Goal: Task Accomplishment & Management: Complete application form

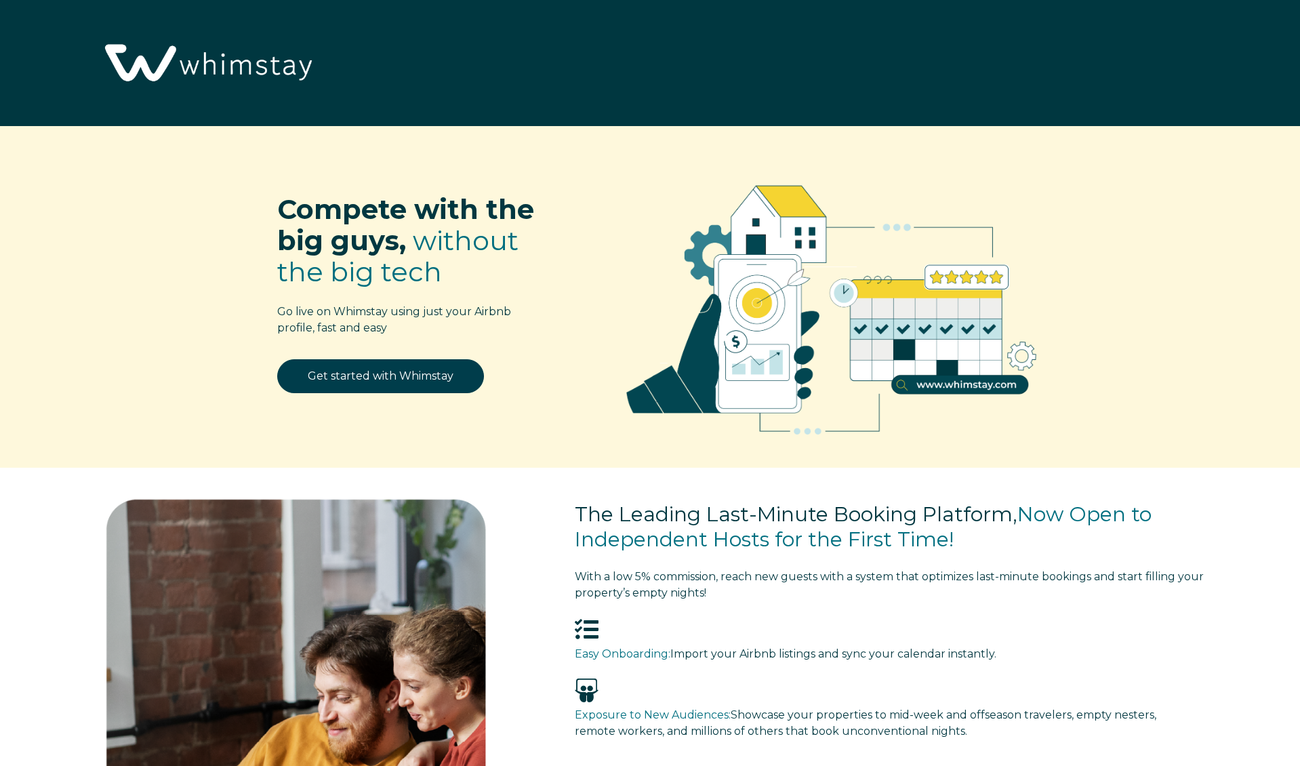
select select "US"
click at [382, 378] on link "Get started with Whimstay" at bounding box center [380, 376] width 207 height 34
select select "US"
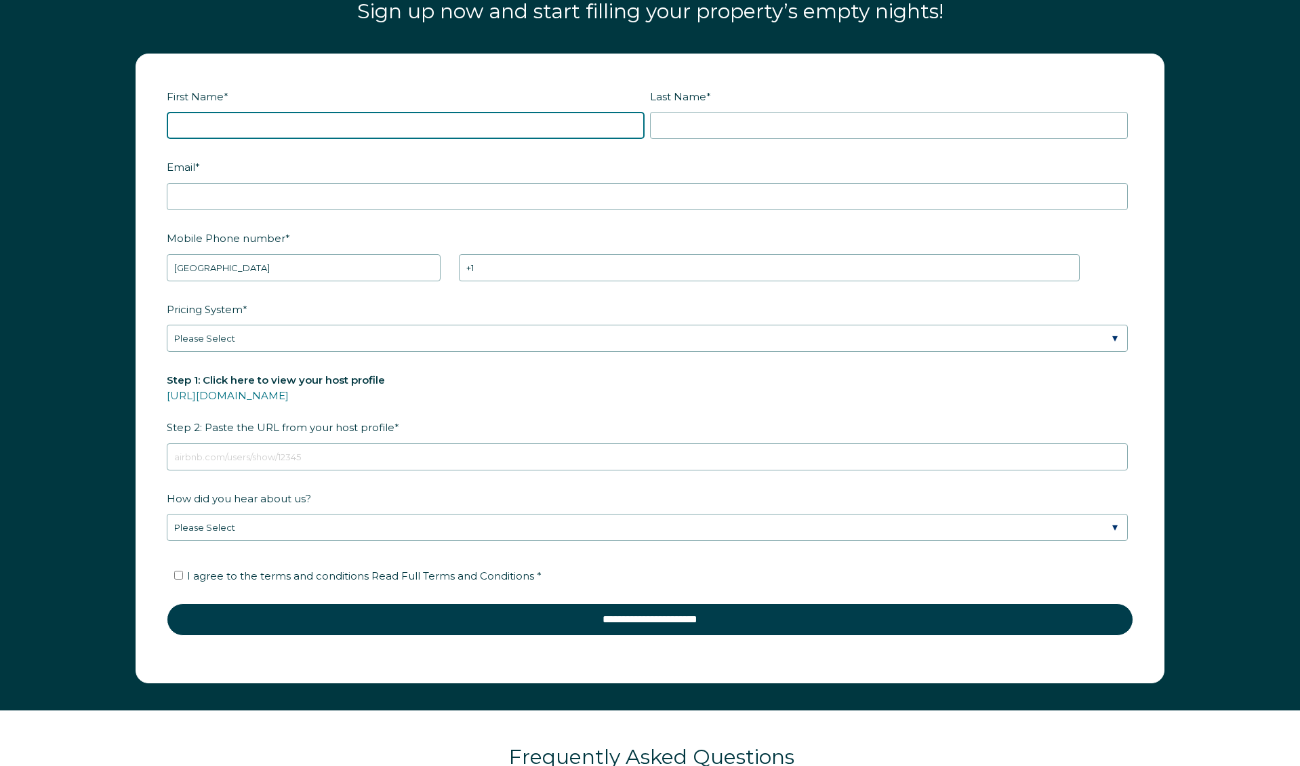
click at [407, 129] on input "First Name *" at bounding box center [406, 125] width 478 height 27
type input "Sonali"
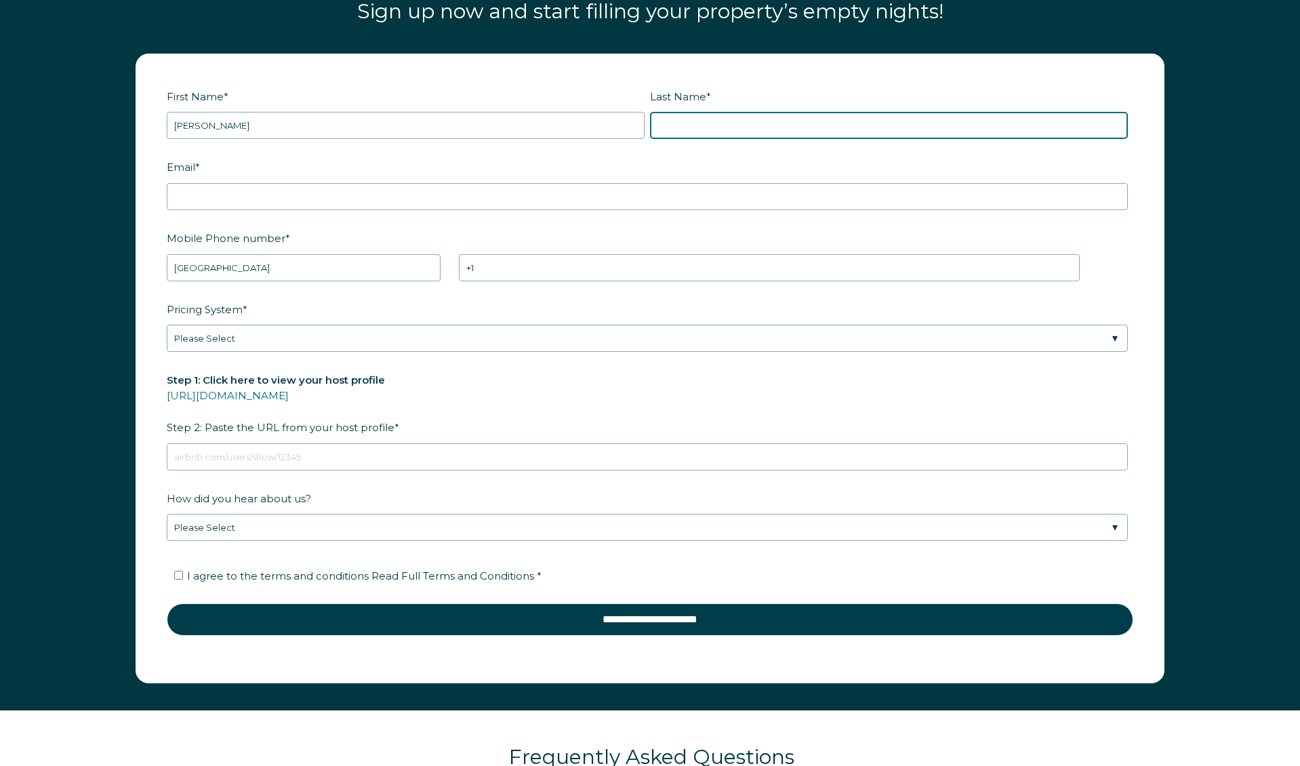
type input "Belapurkar"
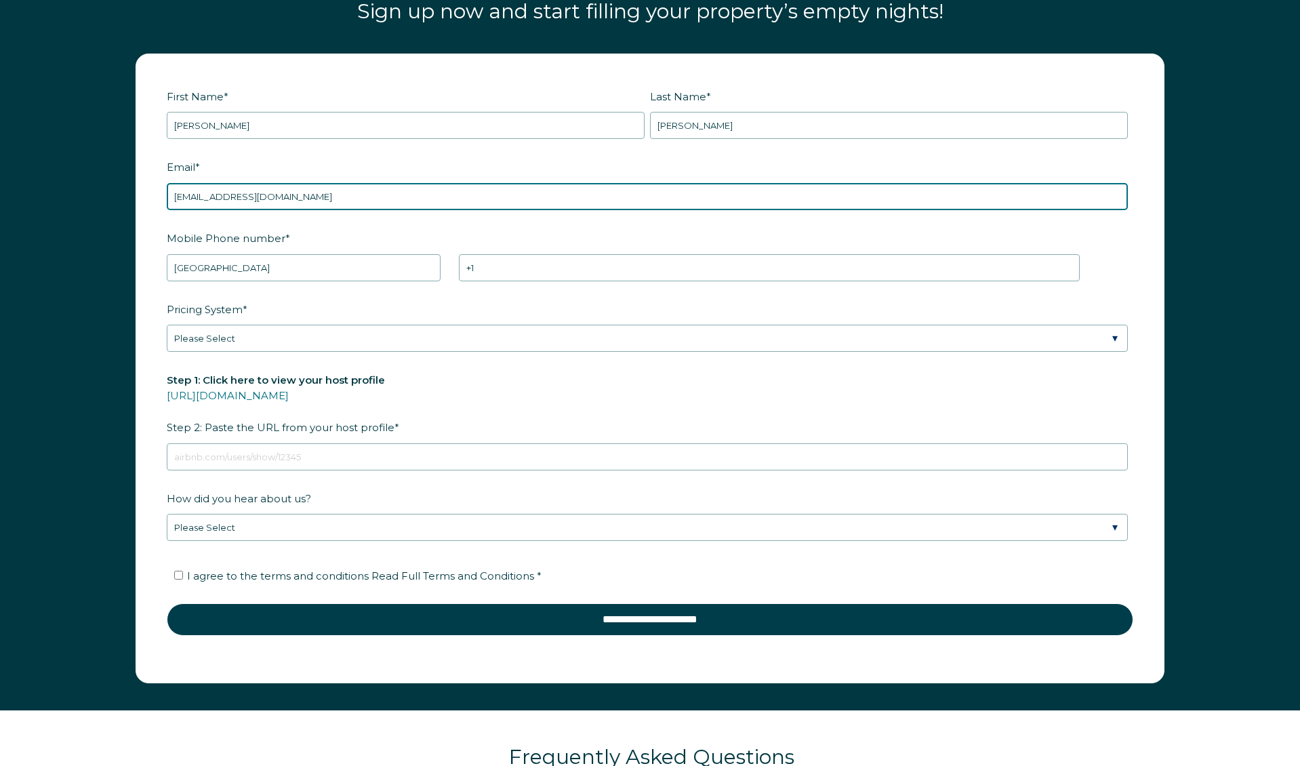
drag, startPoint x: 310, startPoint y: 198, endPoint x: 47, endPoint y: 197, distance: 263.0
click at [47, 197] on div "First Name * Sonali Last Name * Belapurkar RBO Token Company ID Referrer Code D…" at bounding box center [650, 375] width 1300 height 670
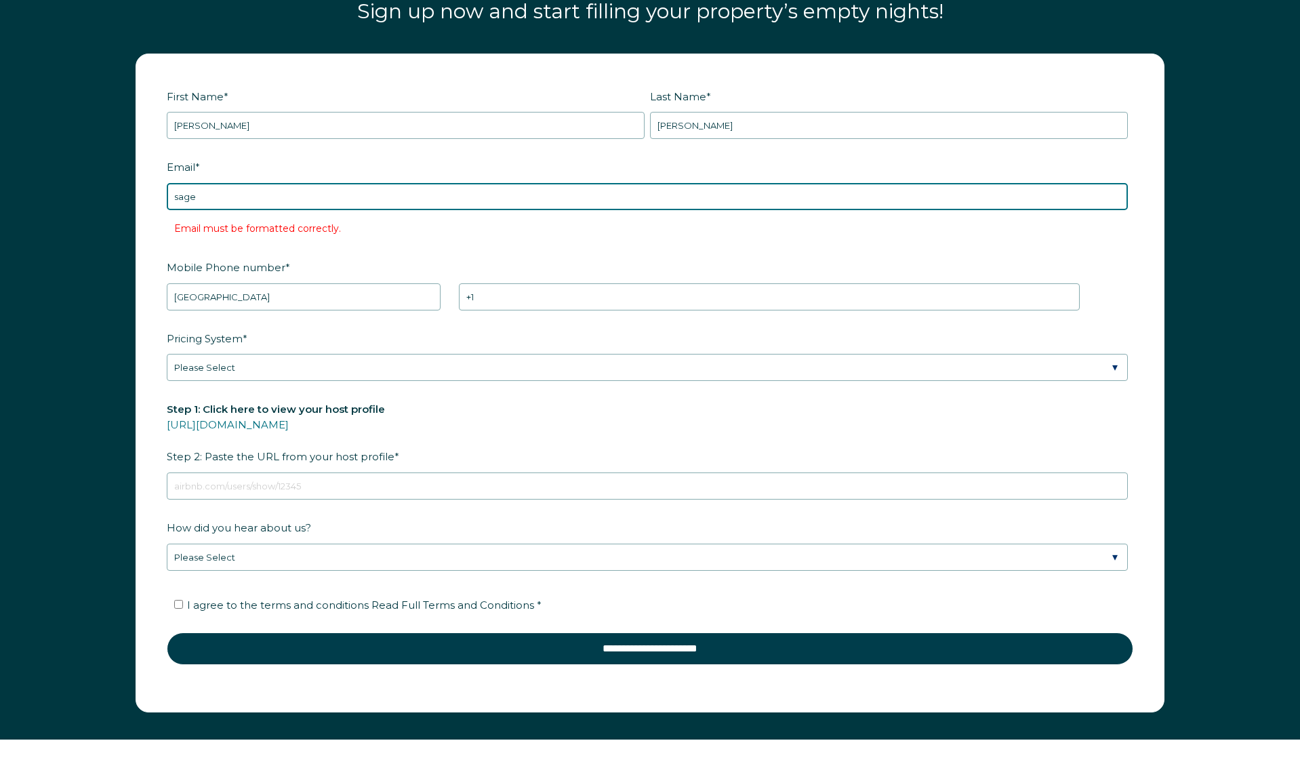
type input "SageSGDHS.LLC@gmail.com"
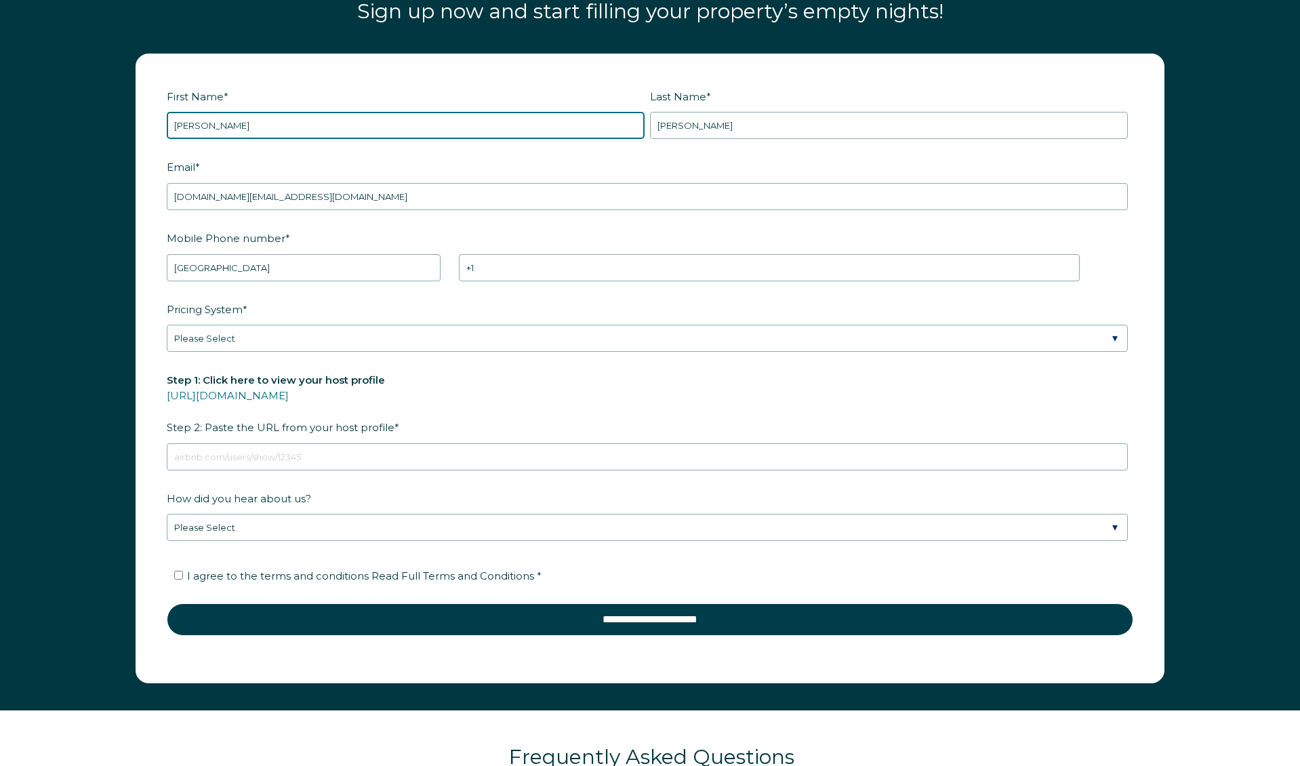
click at [222, 127] on input "Sonali" at bounding box center [406, 125] width 478 height 27
type input "Sona"
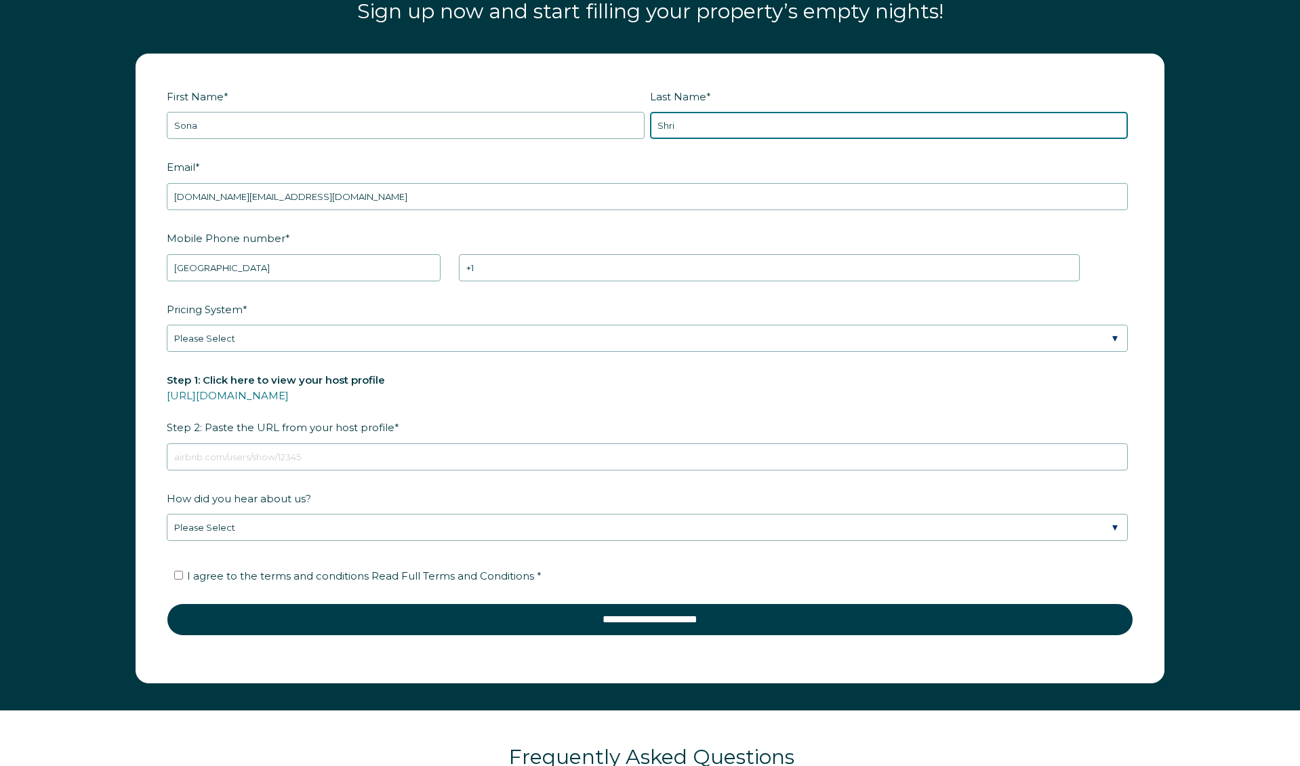
type input "Shri"
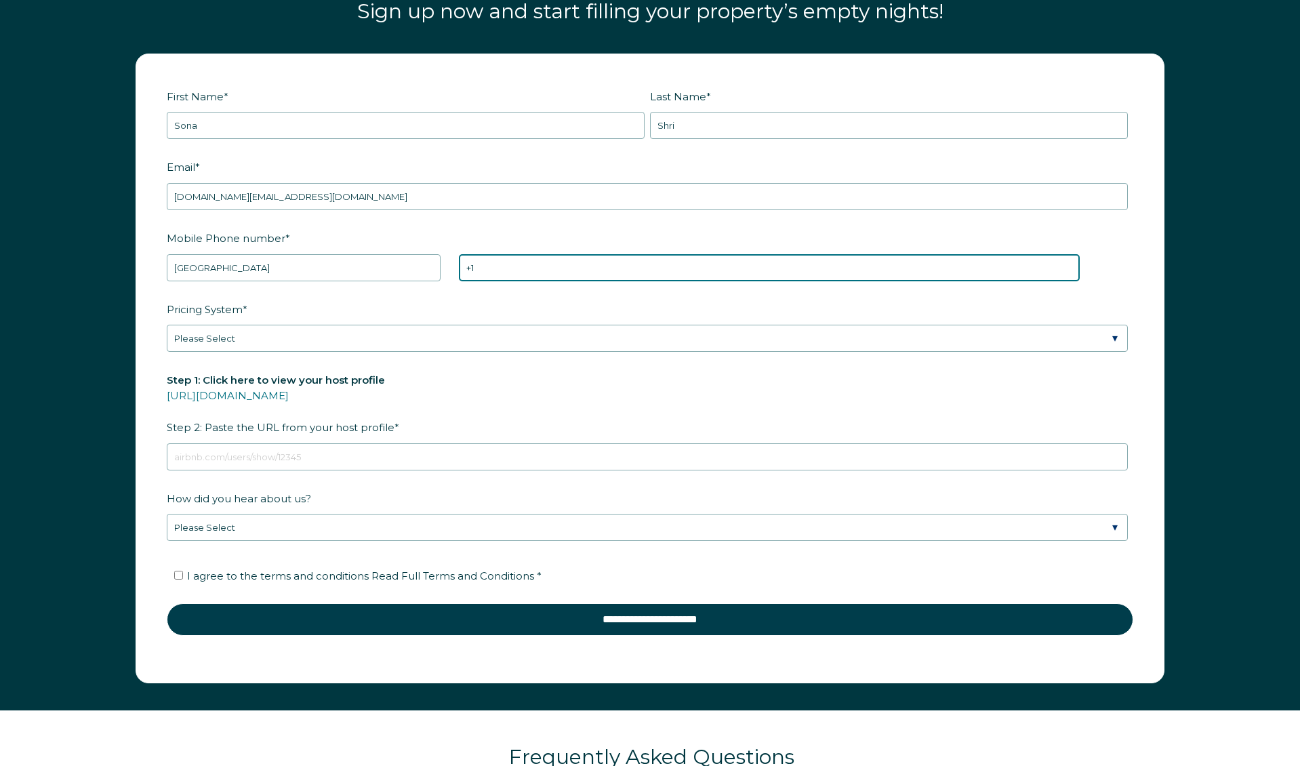
click at [521, 270] on input "+1" at bounding box center [769, 267] width 621 height 27
type input "+1 6507144156"
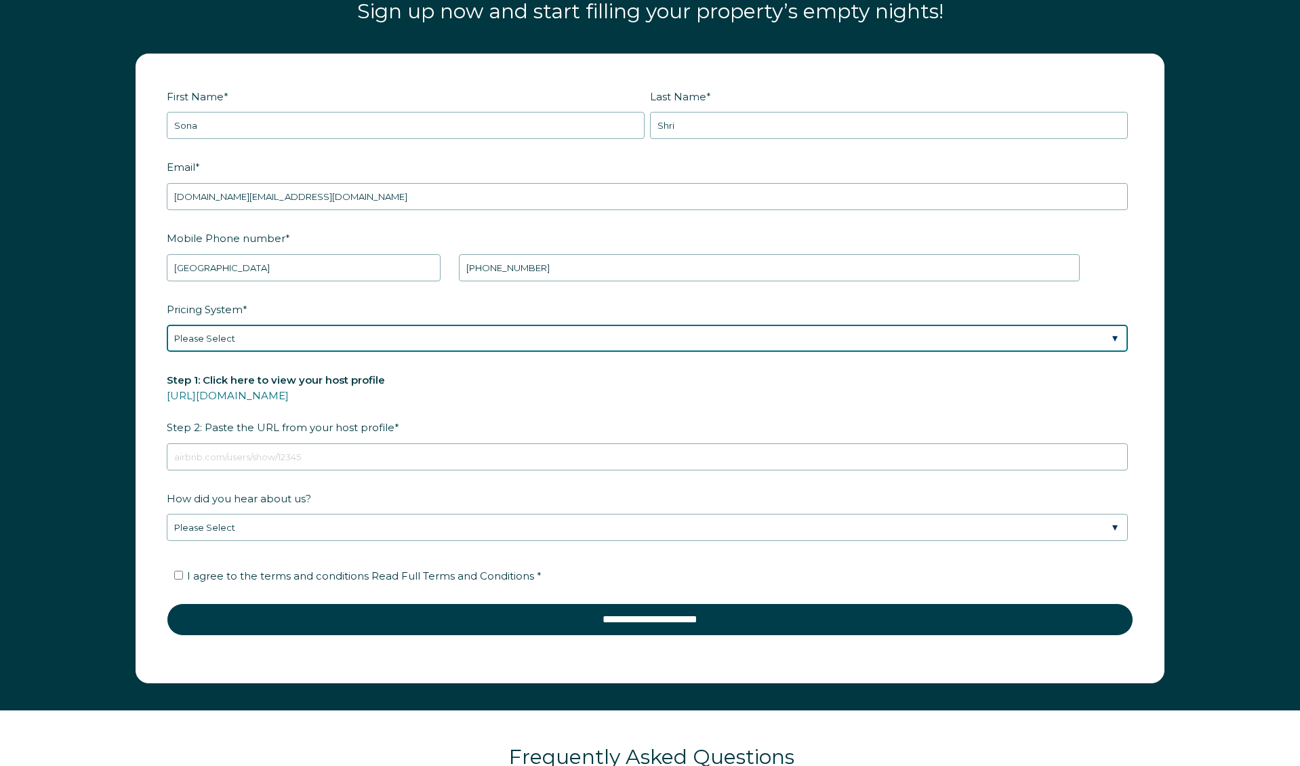
click at [454, 347] on select "Please Select Manual Airbnb Smart Pricing PriceLabs Wheelhouse Beyond Pricing 3…" at bounding box center [647, 338] width 961 height 27
select select "PriceLabs"
click at [167, 325] on select "Please Select Manual Airbnb Smart Pricing PriceLabs Wheelhouse Beyond Pricing 3…" at bounding box center [647, 338] width 961 height 27
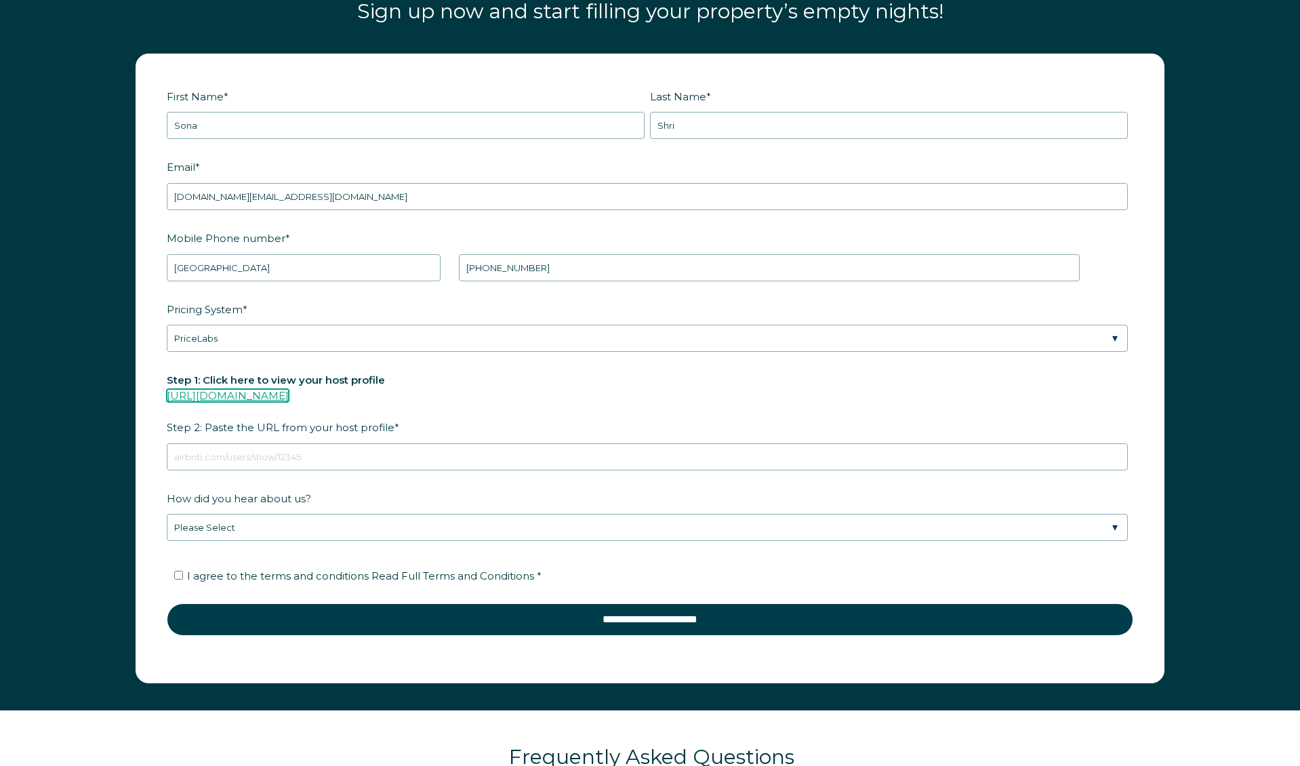
click at [289, 396] on link "https://www.airbnb.com/users/show/" at bounding box center [228, 395] width 122 height 13
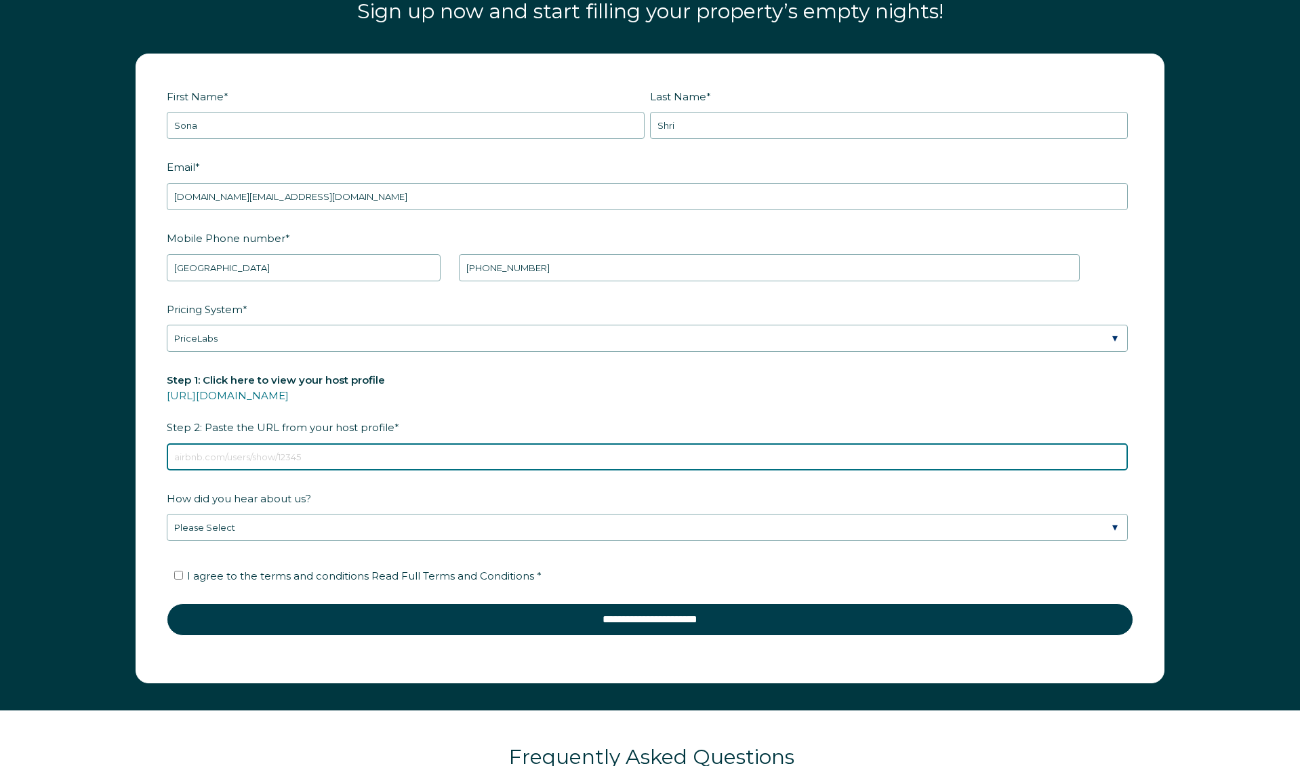
click at [399, 462] on input "Step 1: Click here to view your host profile https://www.airbnb.com/users/show/…" at bounding box center [647, 456] width 961 height 27
paste input "https://www.airbnb.com/users/show/573512858"
type input "https://www.airbnb.com/users/show/573512858"
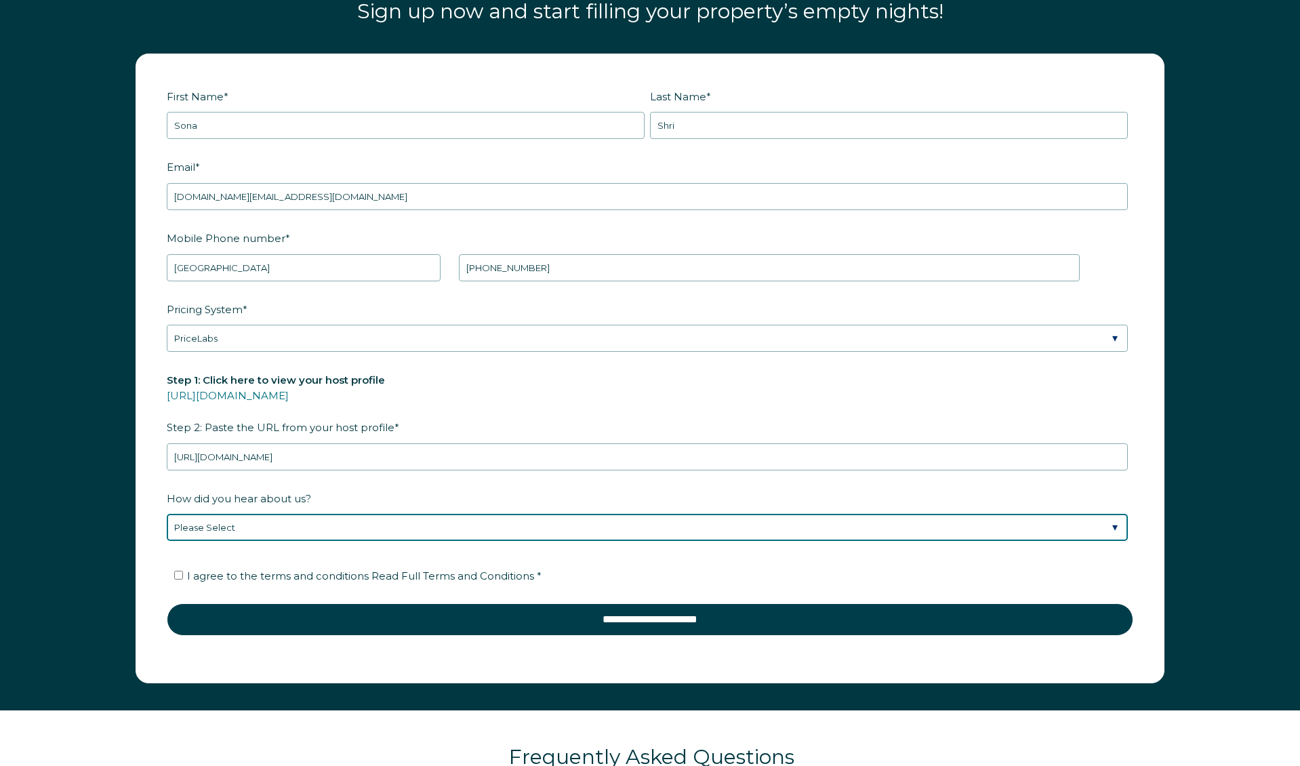
click at [402, 529] on select "Please Select Discovered Whimstay at an event or conference Found Whimstay thro…" at bounding box center [647, 527] width 961 height 27
select select "Event or Conference"
click at [167, 514] on select "Please Select Discovered Whimstay at an event or conference Found Whimstay thro…" at bounding box center [647, 527] width 961 height 27
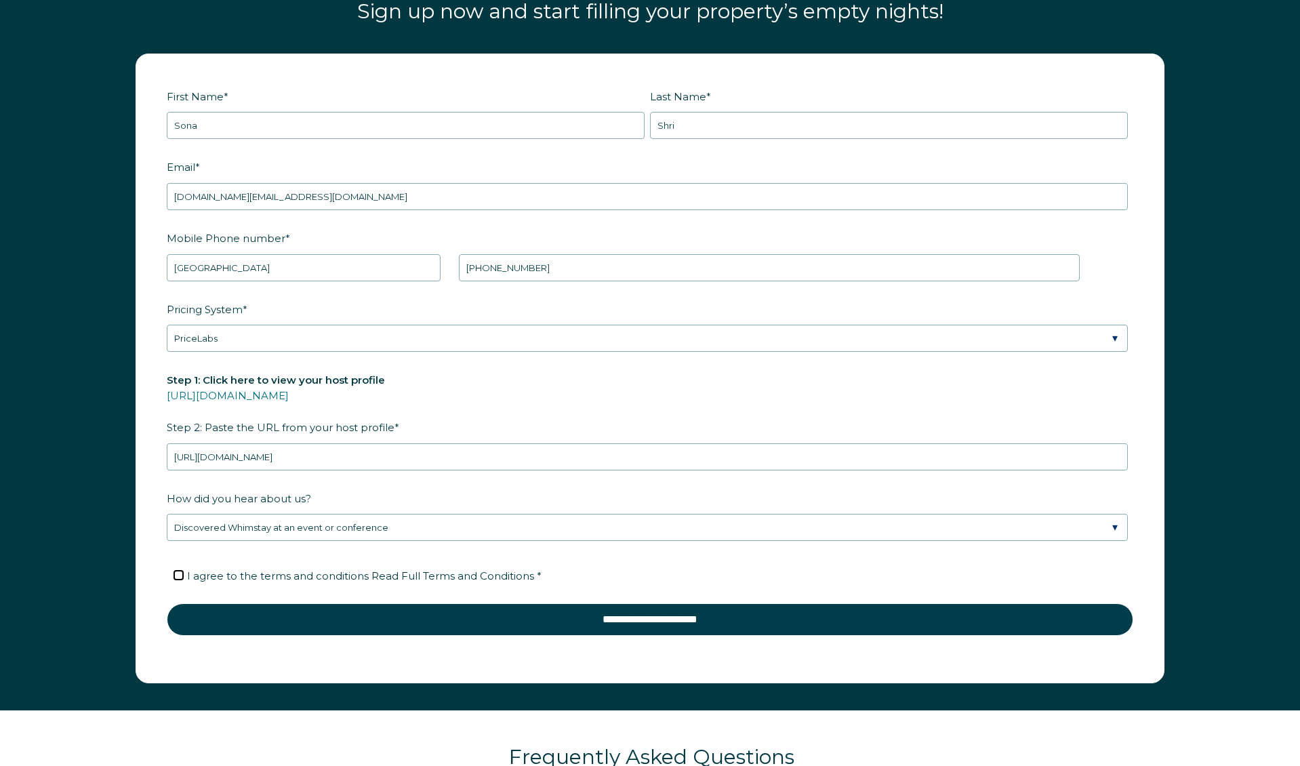
click at [177, 575] on input "I agree to the terms and conditions Read Full Terms and Conditions *" at bounding box center [178, 575] width 9 height 9
checkbox input "true"
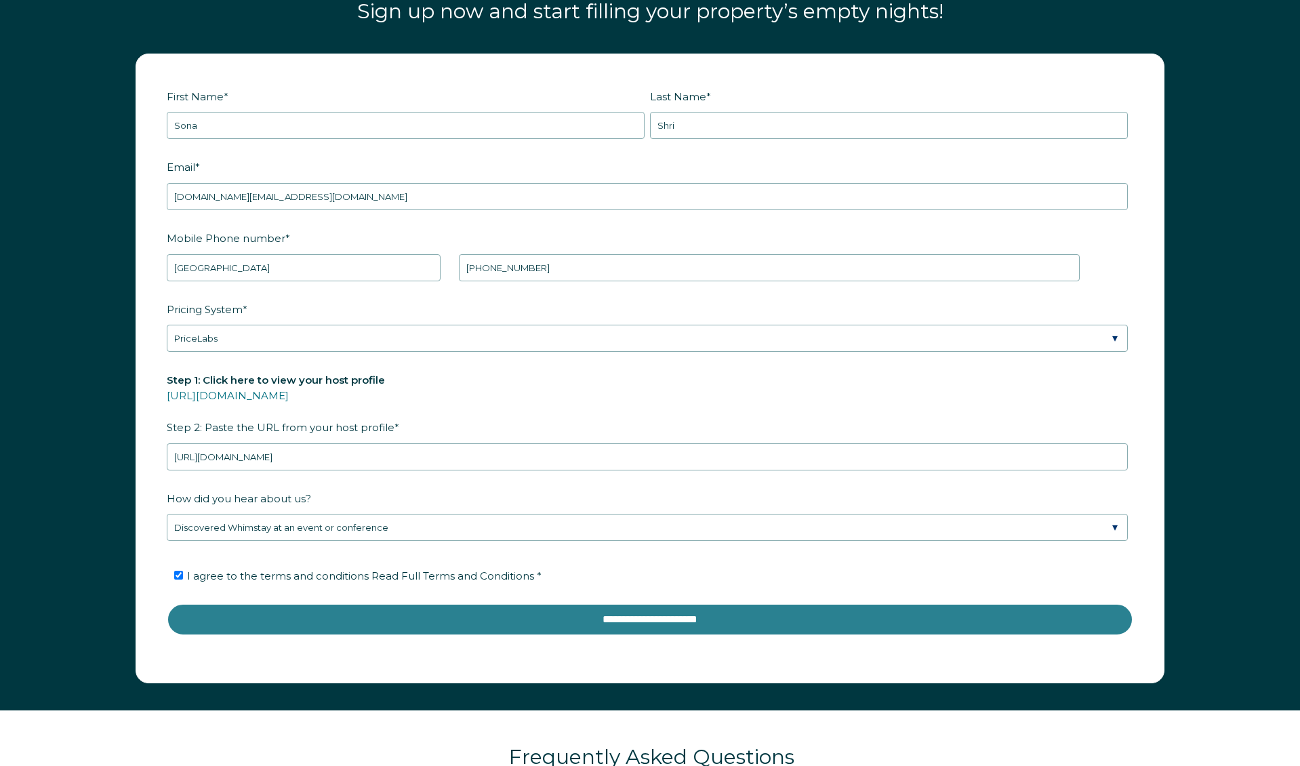
click at [282, 619] on input "**********" at bounding box center [650, 619] width 966 height 33
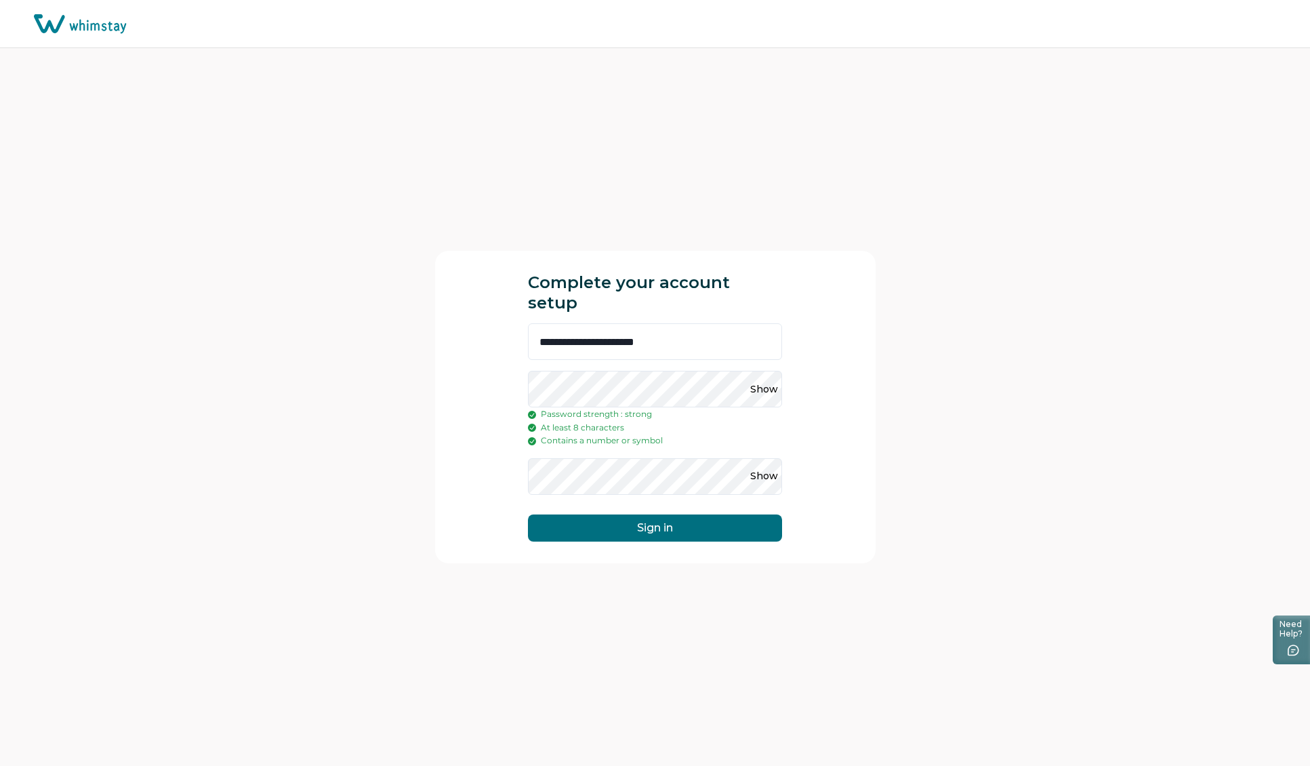
click at [652, 519] on button "Sign in" at bounding box center [655, 527] width 254 height 27
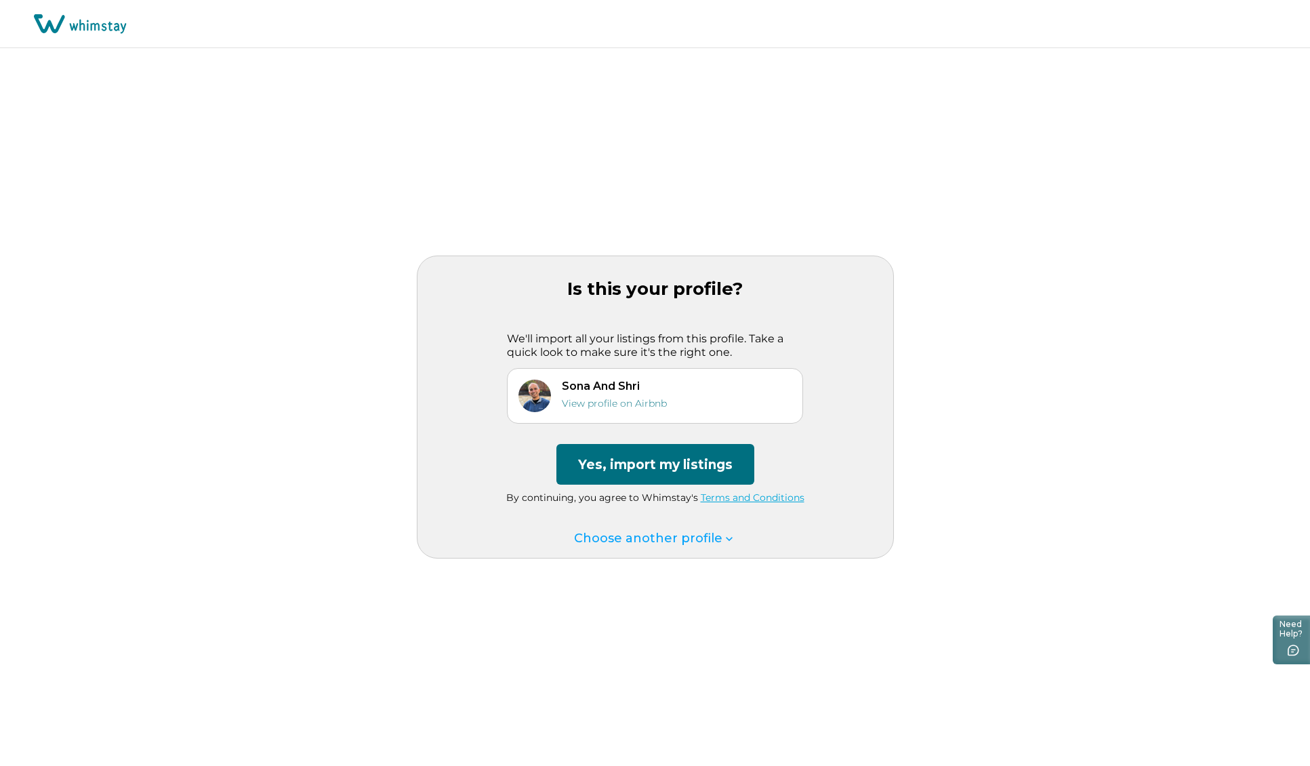
click at [664, 468] on button "Yes, import my listings" at bounding box center [655, 464] width 198 height 41
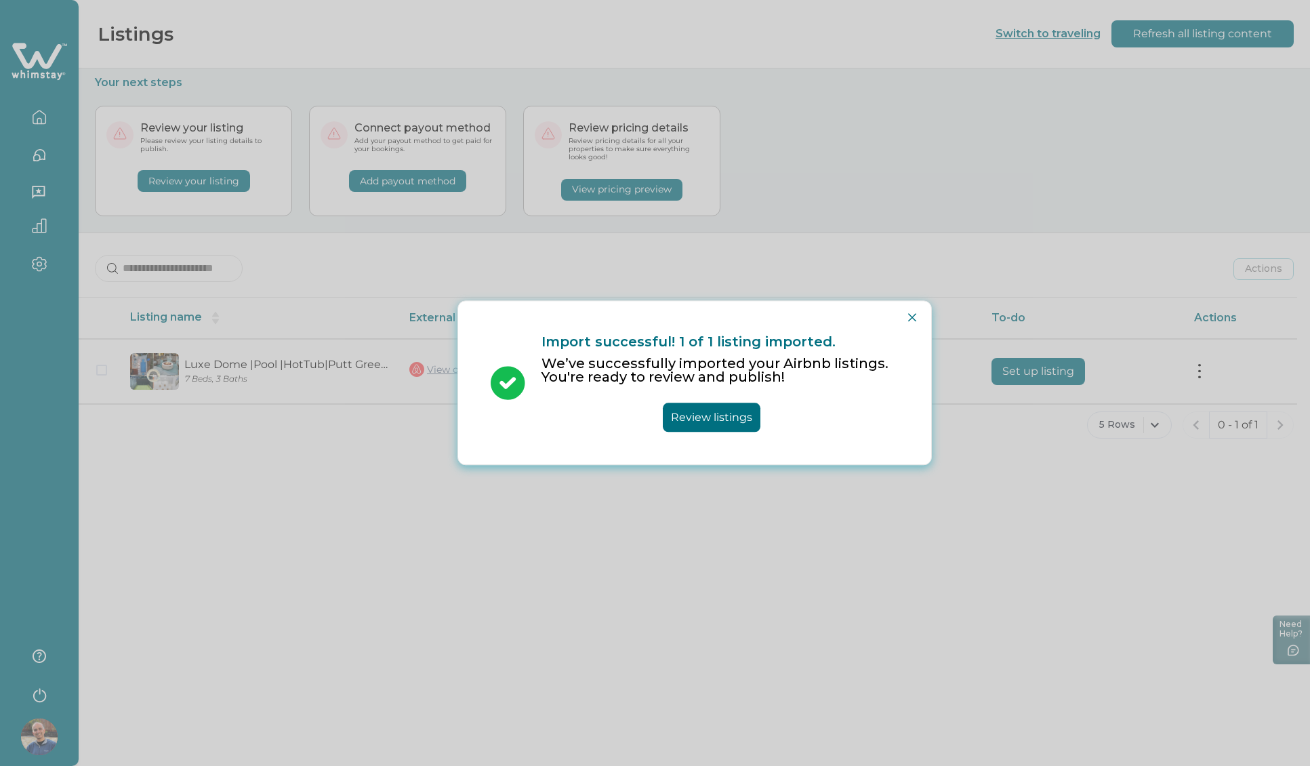
click at [729, 420] on button "Review listings" at bounding box center [712, 417] width 98 height 29
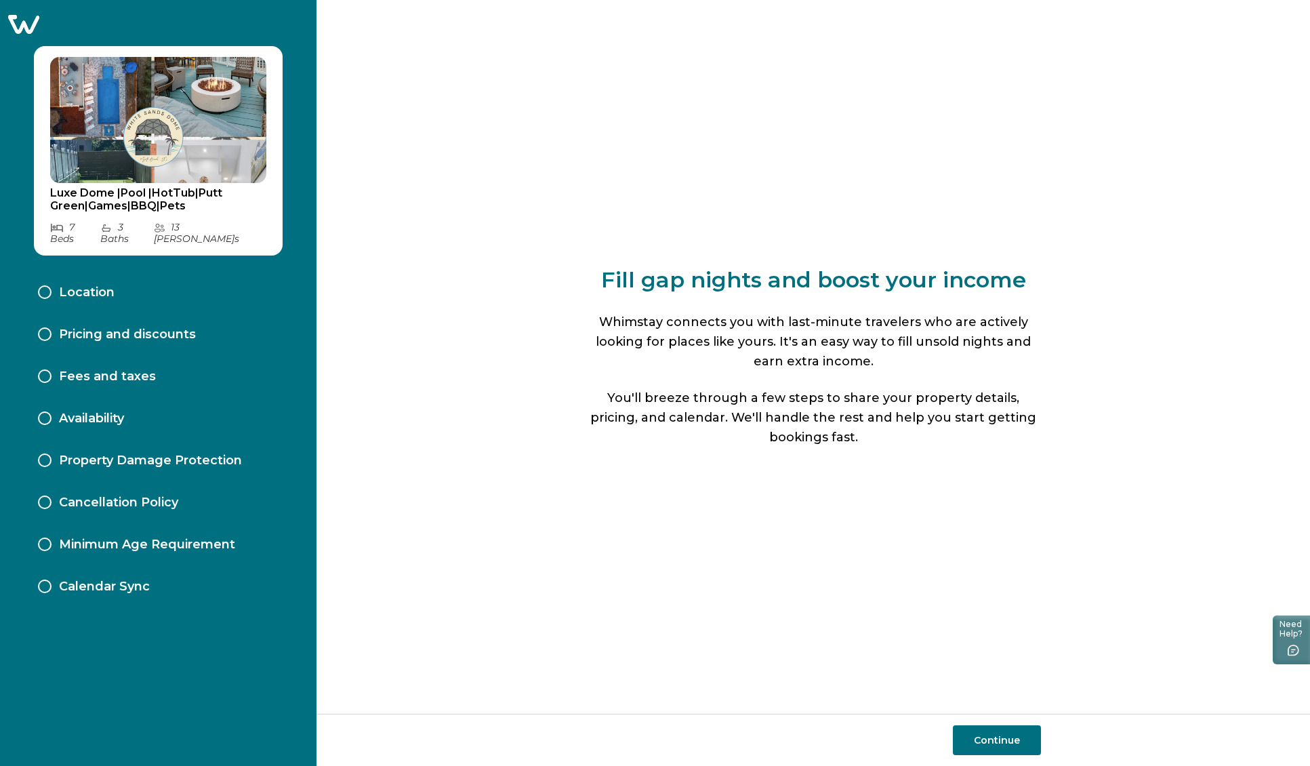
click at [973, 741] on button "Continue" at bounding box center [997, 740] width 88 height 30
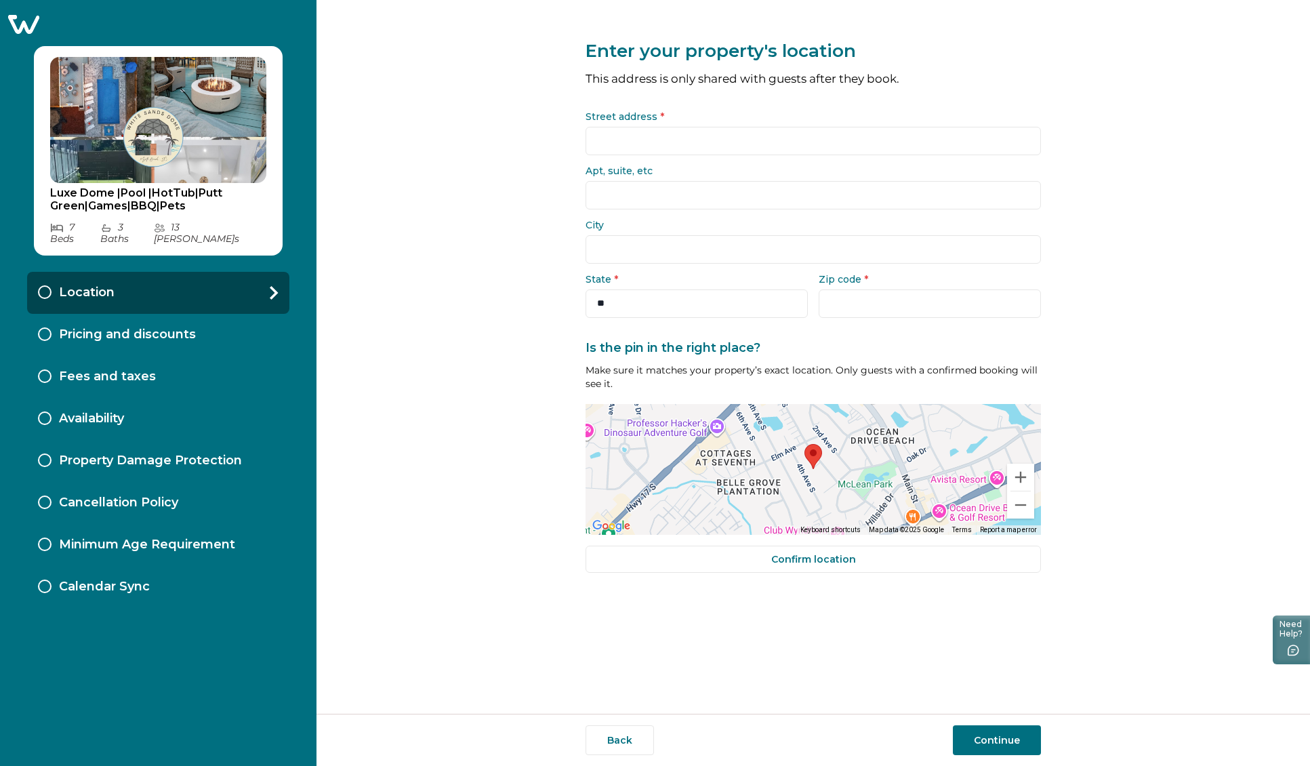
click at [625, 145] on input "Street address *" at bounding box center [813, 141] width 455 height 28
type input "**********"
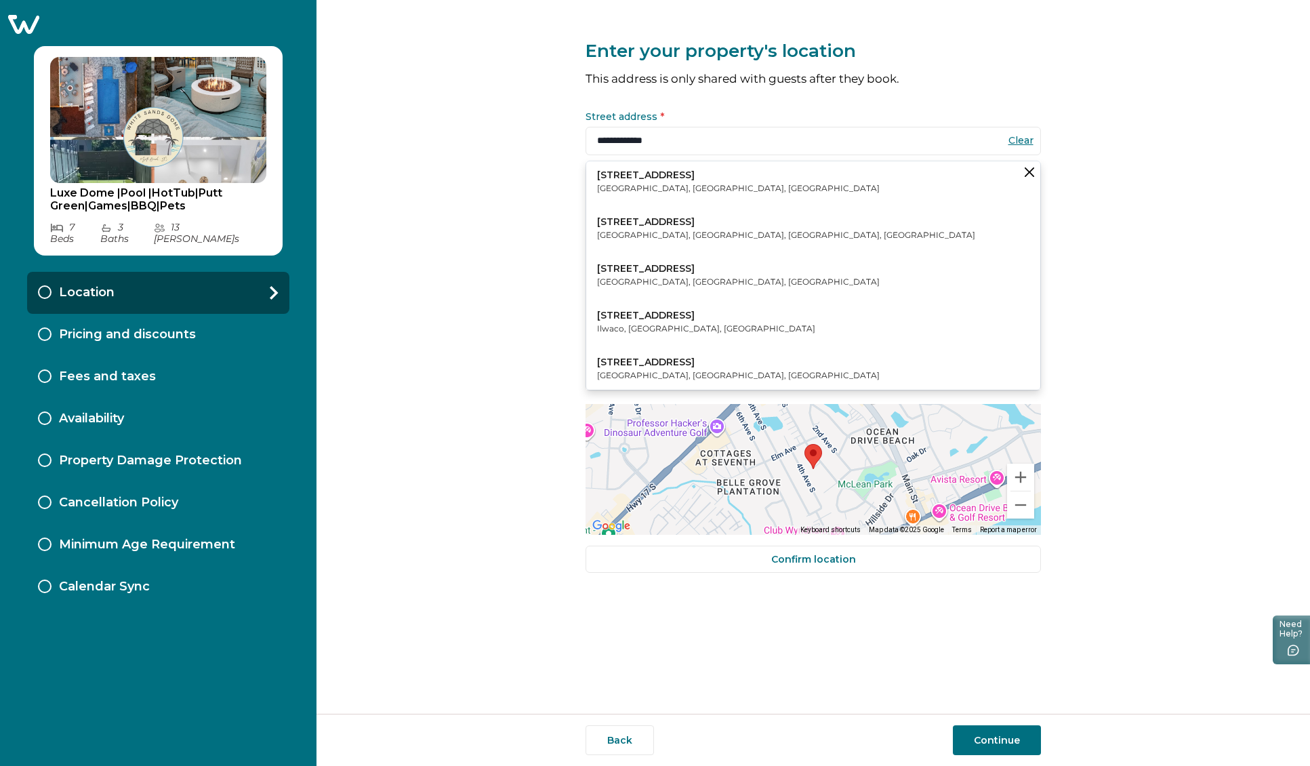
click at [1085, 160] on div "**********" at bounding box center [814, 357] width 994 height 714
click at [635, 370] on p "North Myrtle Beach, SC, USA" at bounding box center [738, 376] width 283 height 14
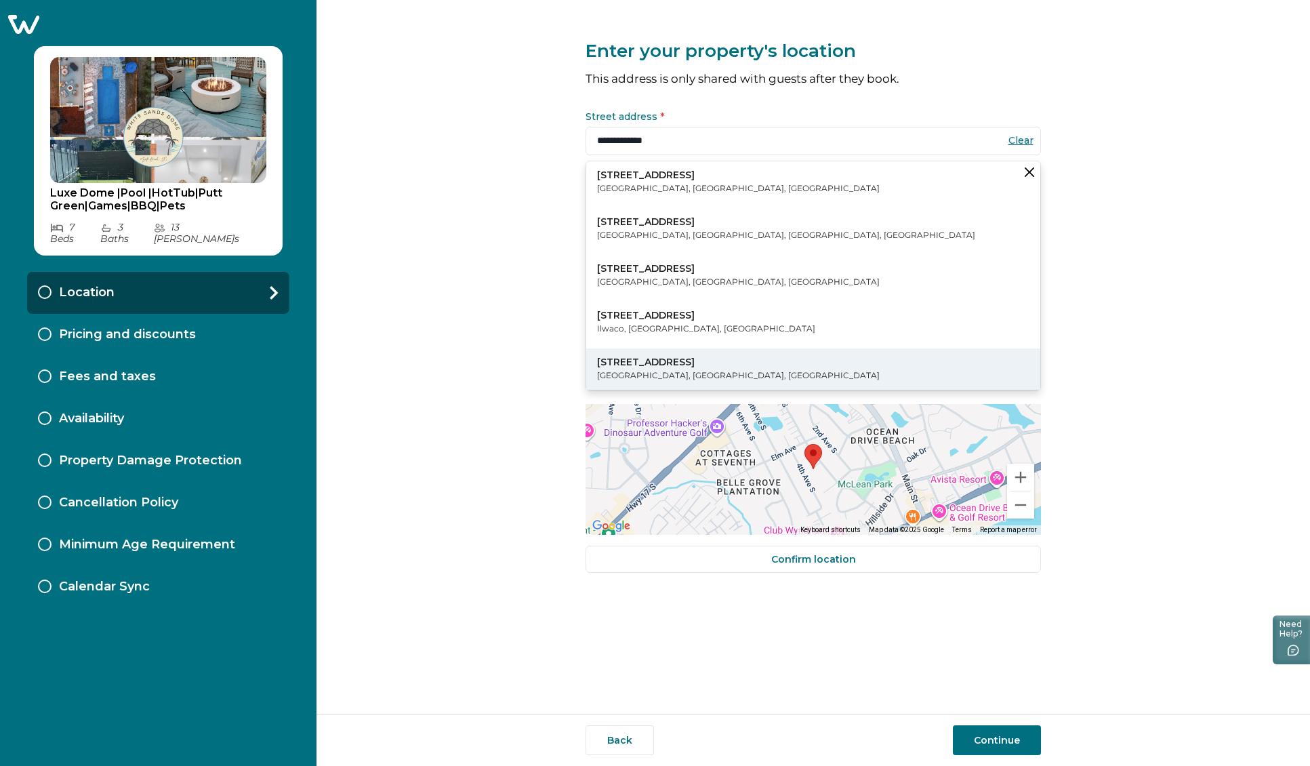
type input "**********"
select select "**"
type input "*****"
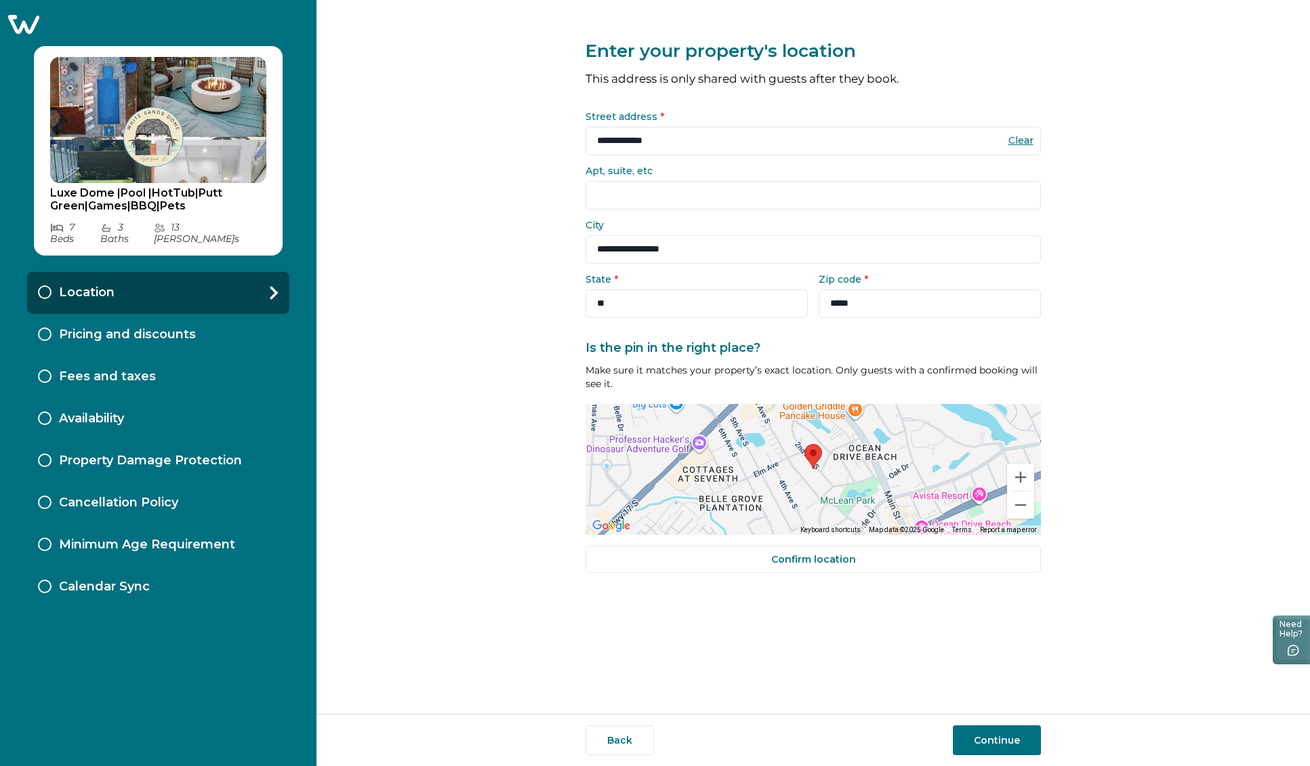
click at [1231, 251] on div "**********" at bounding box center [814, 357] width 994 height 714
click at [1019, 474] on button "Zoom in" at bounding box center [1020, 477] width 27 height 27
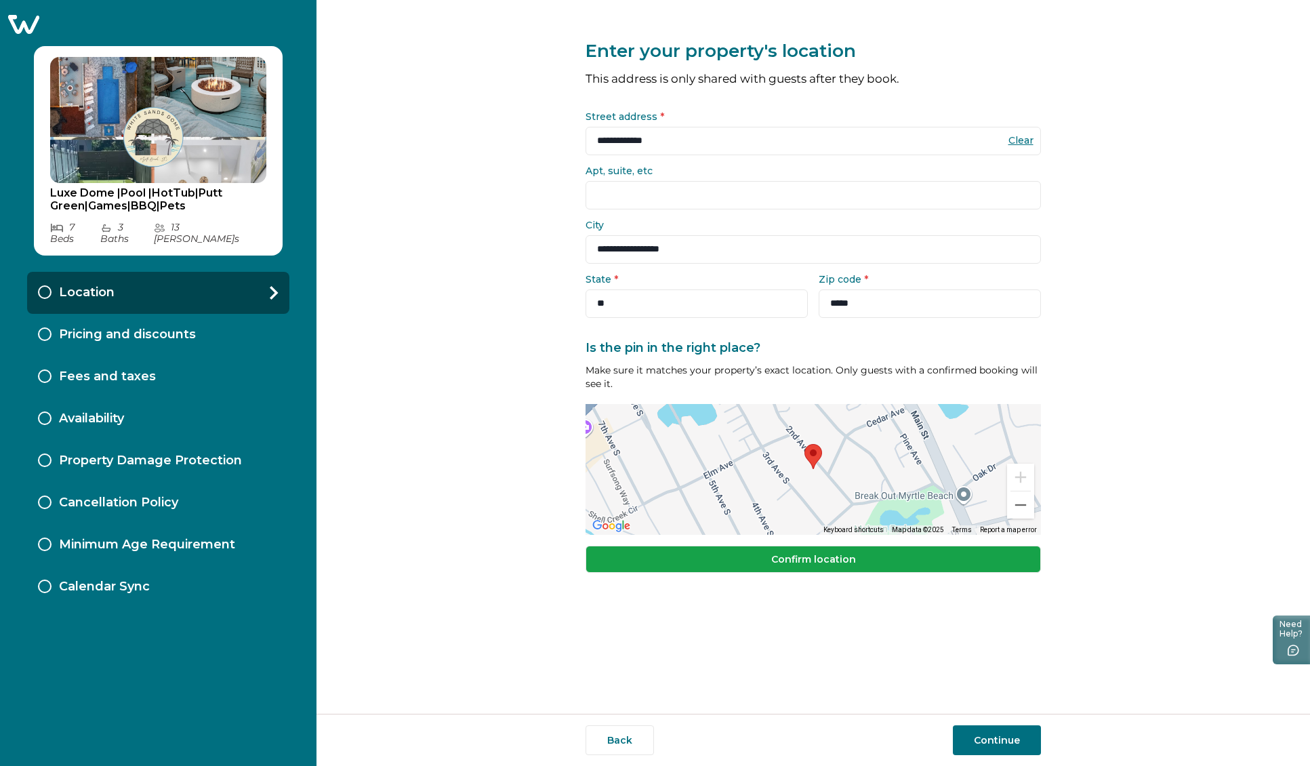
click at [828, 562] on button "Confirm location" at bounding box center [813, 559] width 455 height 27
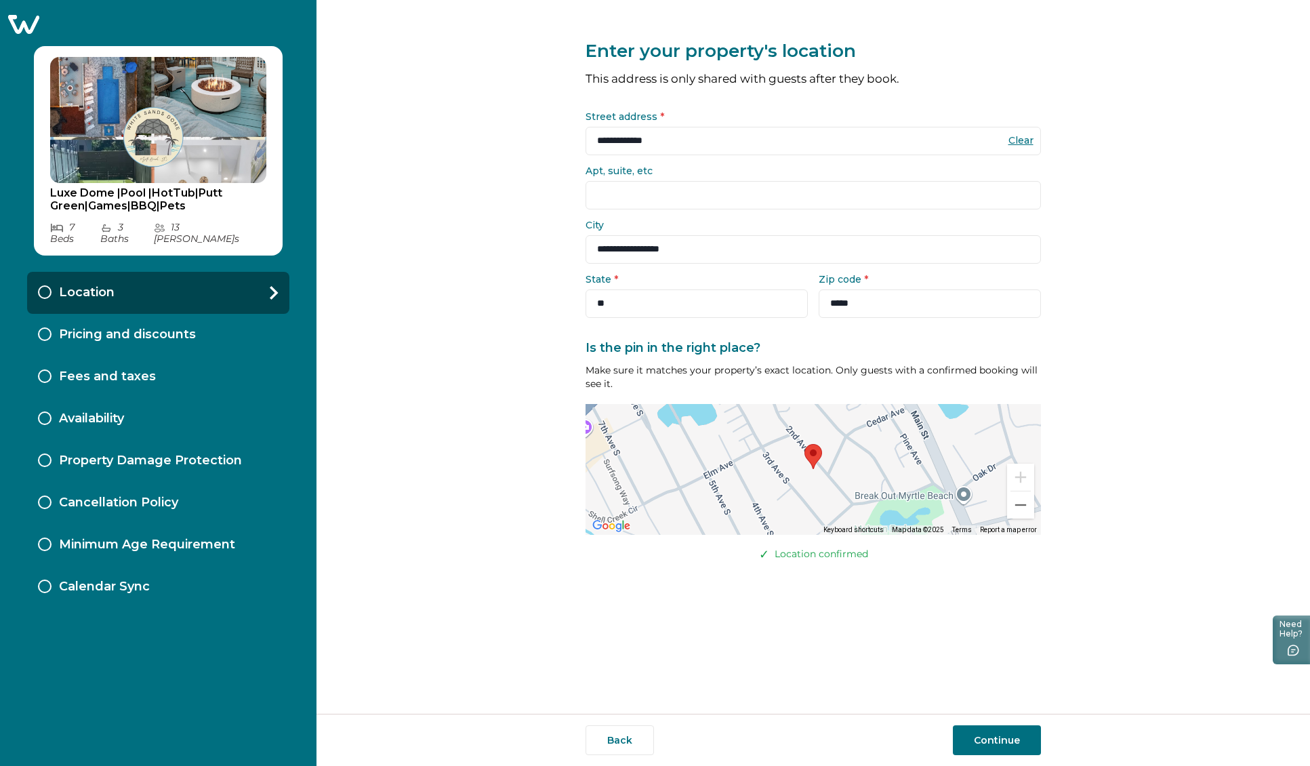
click at [998, 741] on button "Continue" at bounding box center [997, 740] width 88 height 30
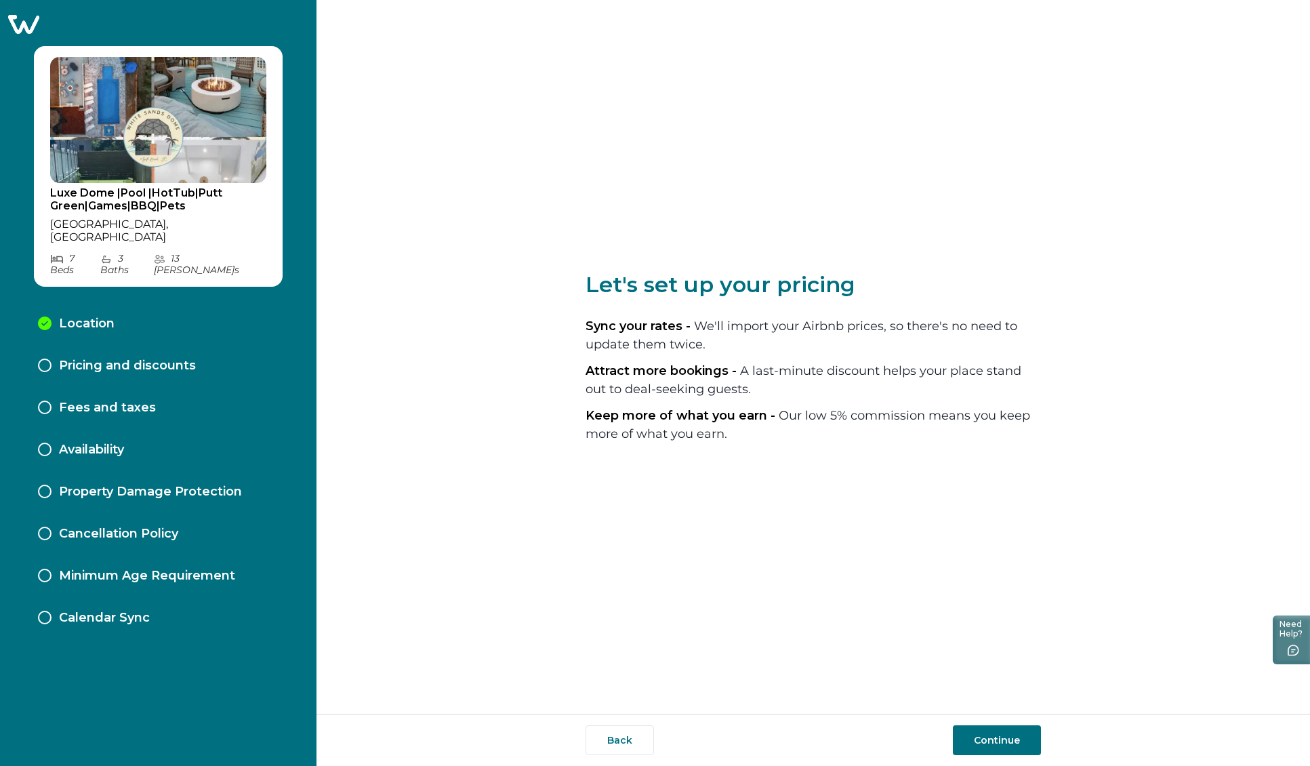
click at [998, 738] on button "Continue" at bounding box center [997, 740] width 88 height 30
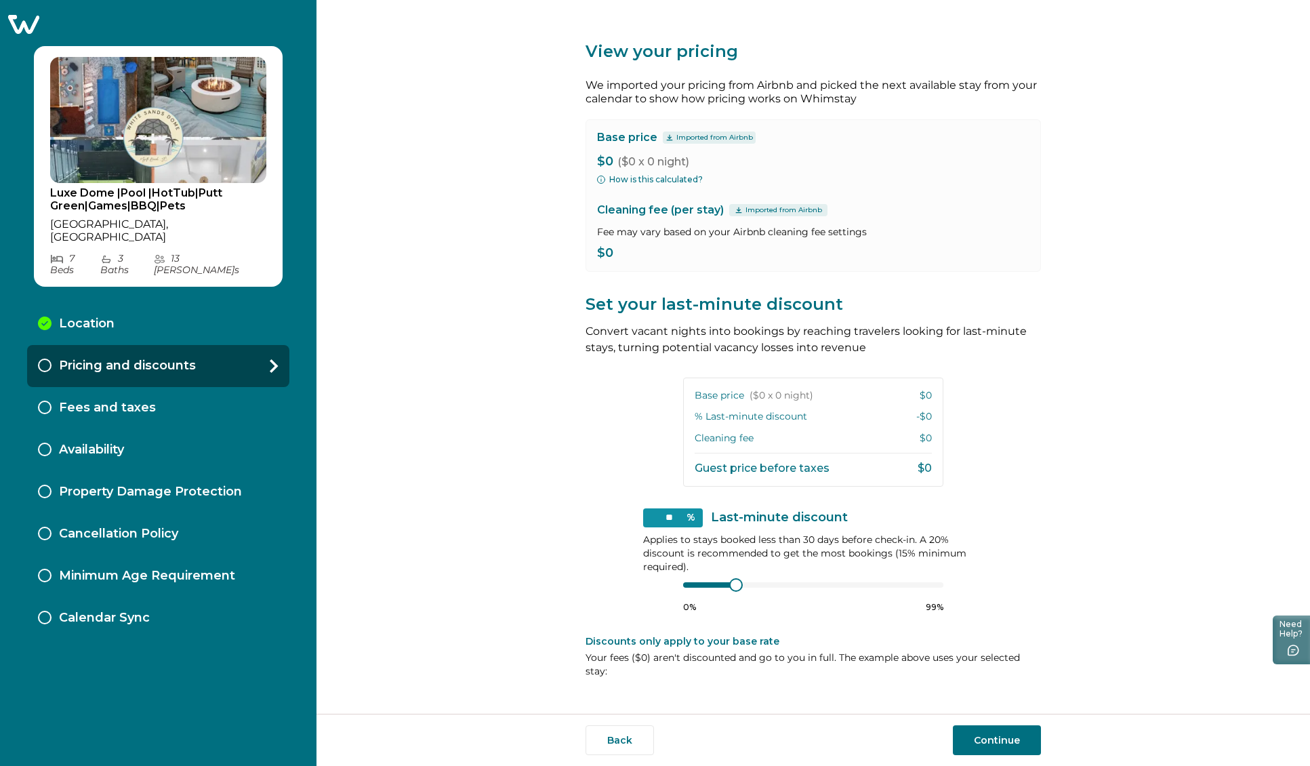
click at [987, 742] on button "Continue" at bounding box center [997, 740] width 88 height 30
type input "**"
click at [729, 603] on div "0% 99%" at bounding box center [813, 596] width 260 height 34
click at [643, 179] on button "How is this calculated?" at bounding box center [650, 180] width 106 height 12
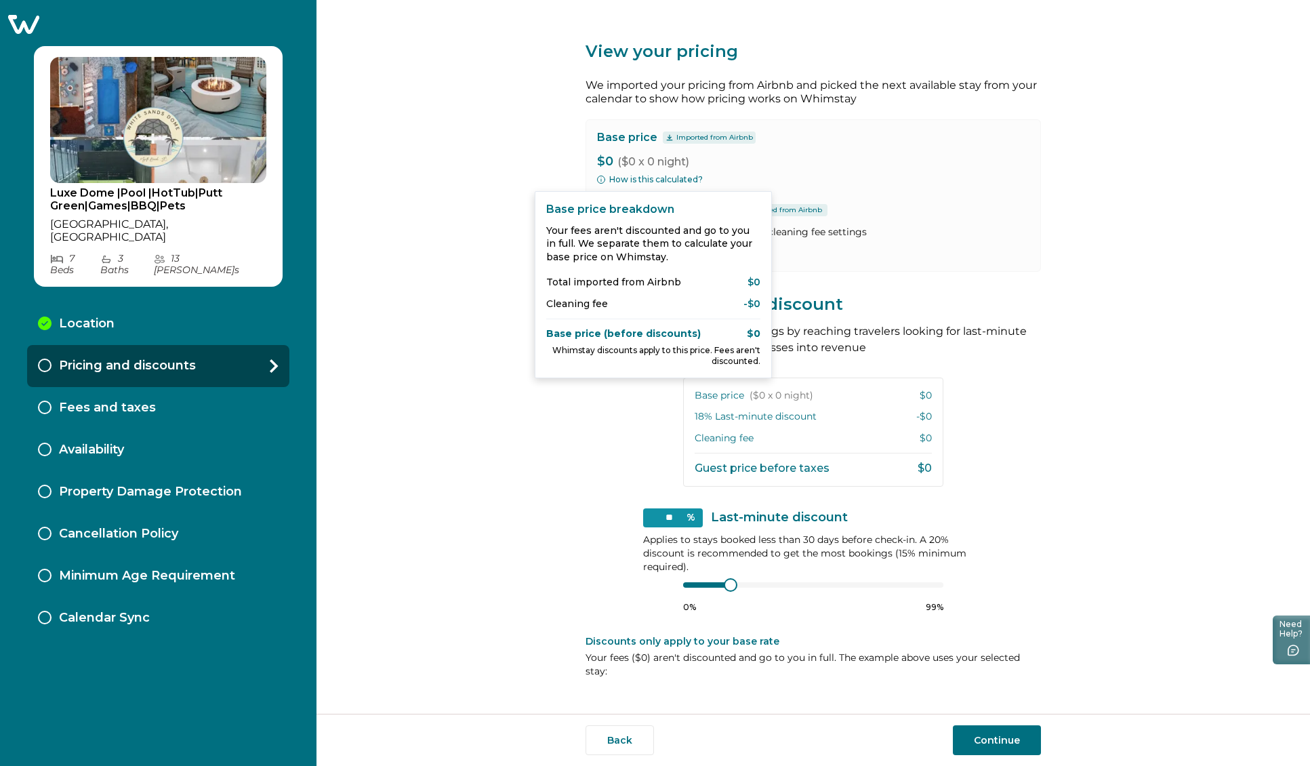
click at [1072, 386] on div "View your pricing We imported your pricing from Airbnb and picked the next avai…" at bounding box center [814, 357] width 994 height 714
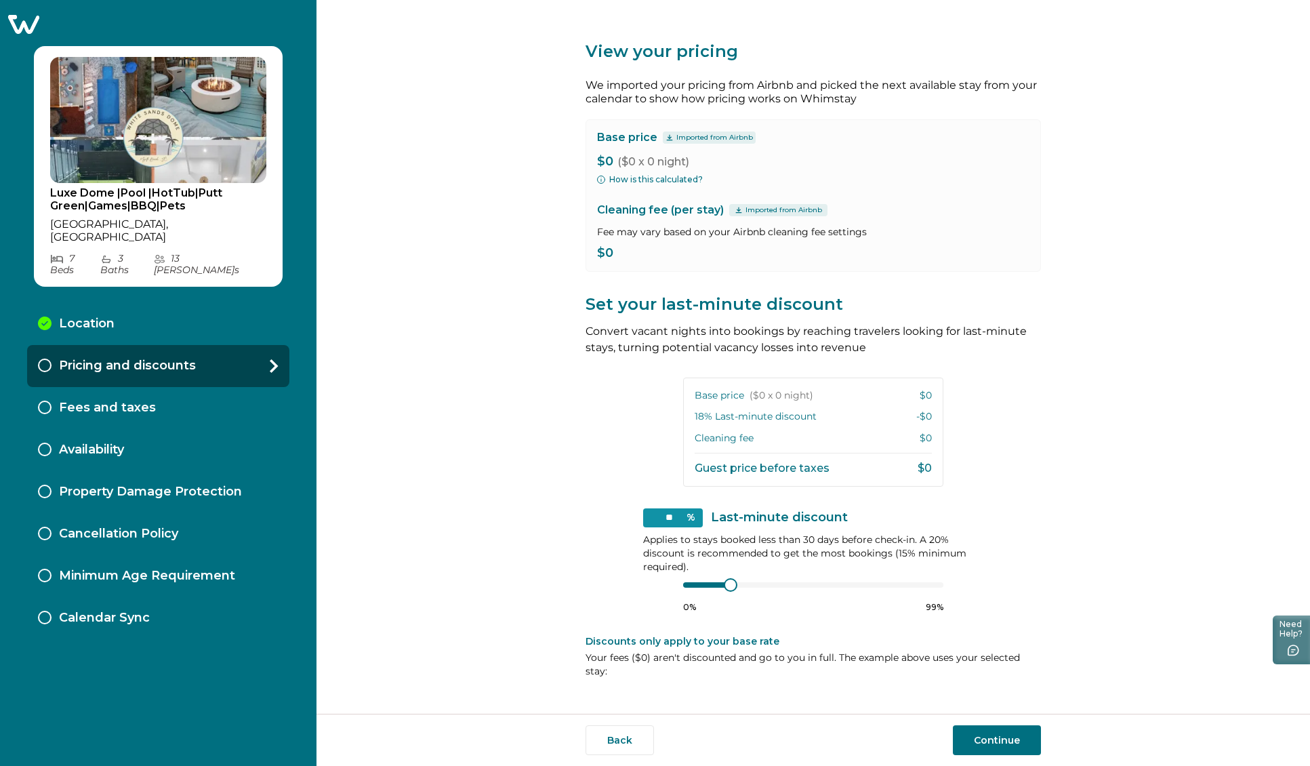
click at [1016, 733] on button "Continue" at bounding box center [997, 740] width 88 height 30
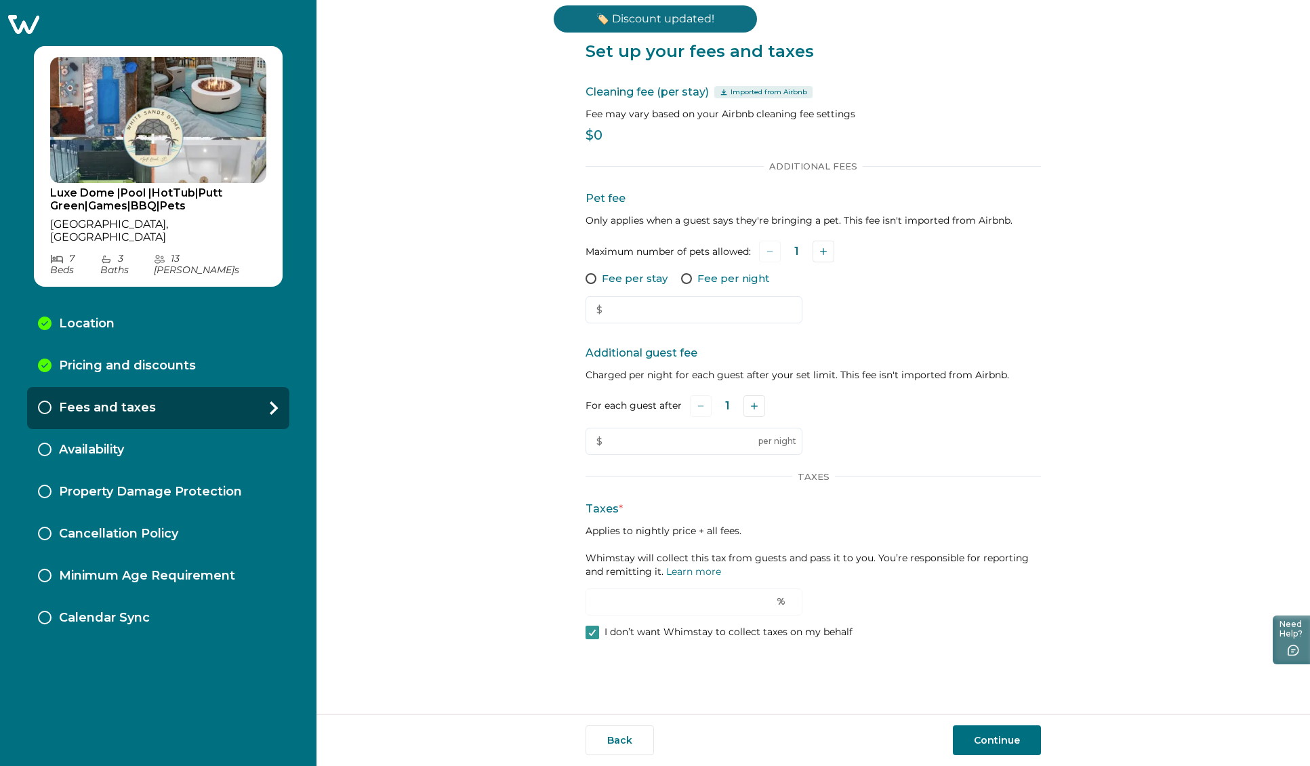
click at [607, 136] on p "$0" at bounding box center [813, 136] width 455 height 14
click at [594, 134] on p "$0" at bounding box center [813, 136] width 455 height 14
click at [603, 133] on p "$0" at bounding box center [813, 136] width 455 height 14
click at [693, 93] on p "Cleaning fee (per stay) Imported from Airbnb" at bounding box center [813, 92] width 455 height 16
click at [751, 409] on icon "Add" at bounding box center [754, 406] width 7 height 7
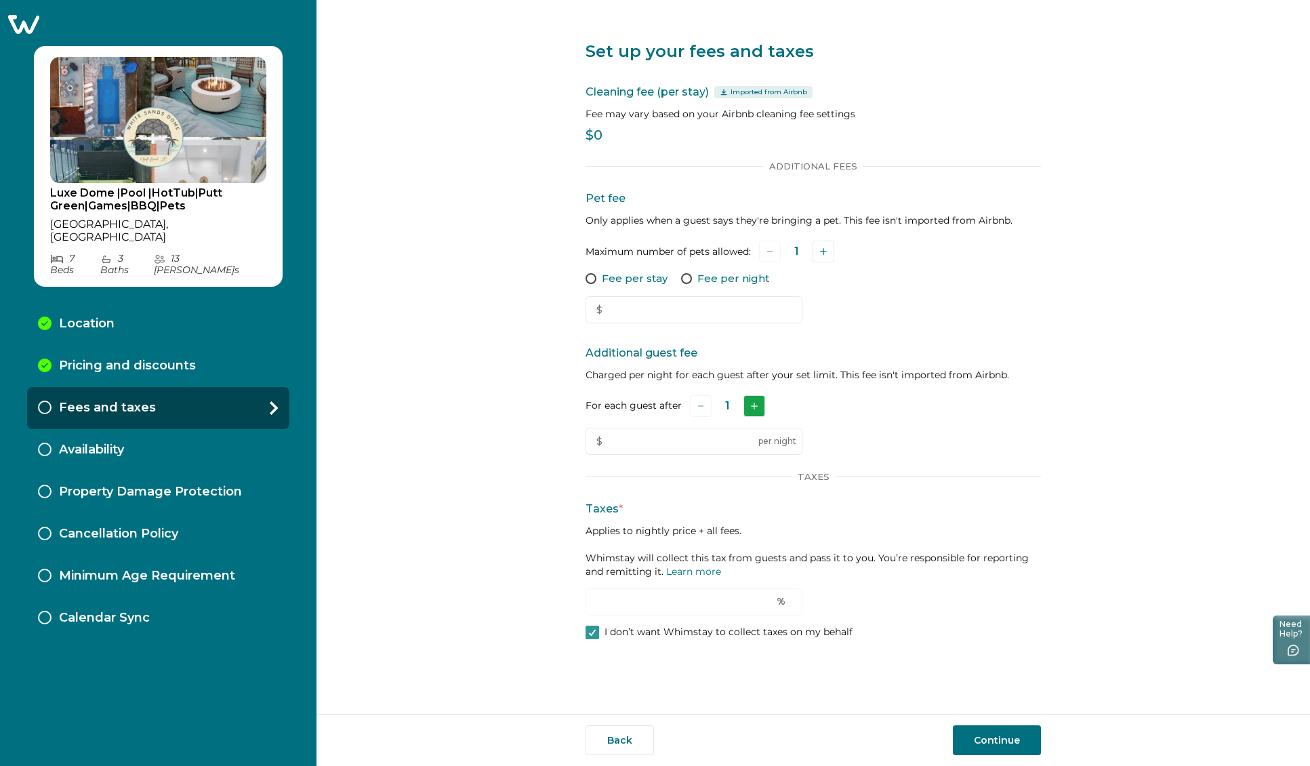
click at [751, 409] on icon "Add" at bounding box center [754, 406] width 7 height 7
click at [753, 409] on icon "Add" at bounding box center [756, 406] width 7 height 7
click at [754, 409] on icon "Add" at bounding box center [756, 406] width 7 height 7
click at [754, 409] on icon "Add" at bounding box center [757, 406] width 7 height 7
click at [689, 439] on input "text" at bounding box center [694, 441] width 217 height 27
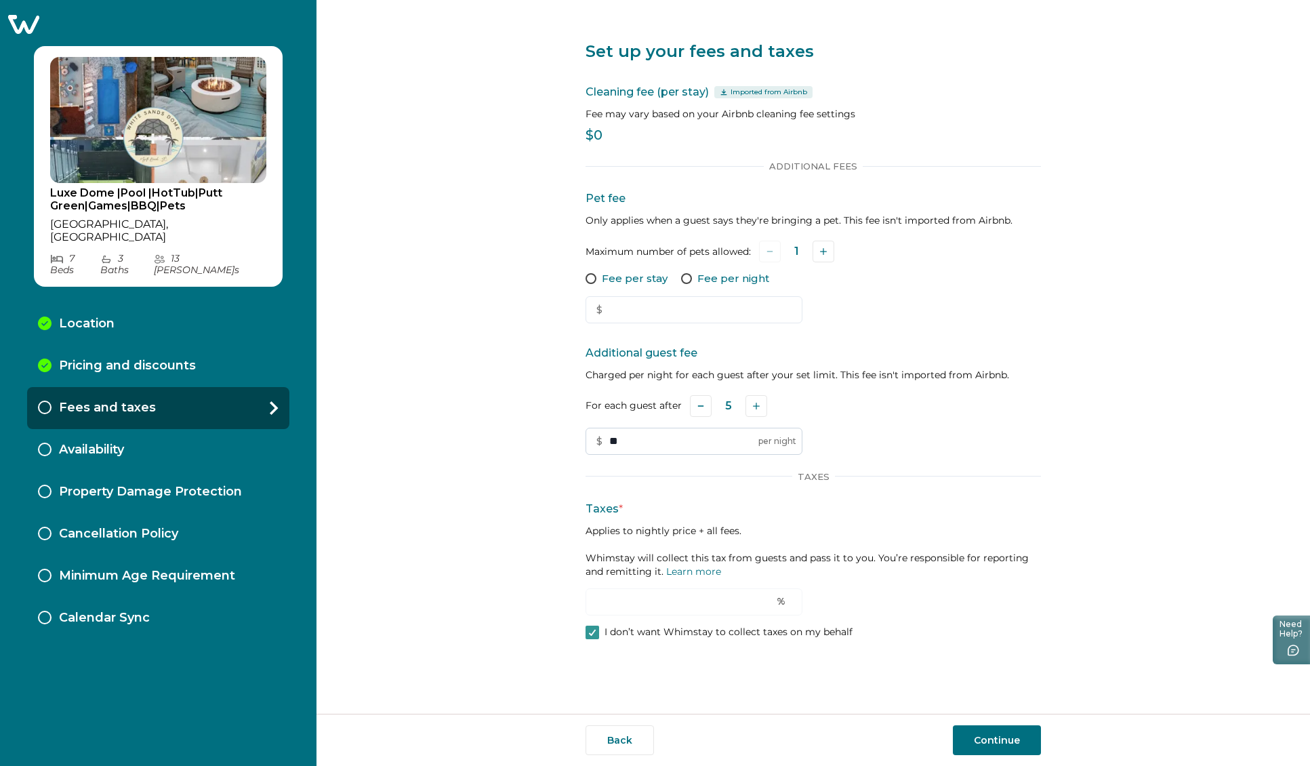
type input "*"
type input "***"
click at [500, 586] on div "Set up your fees and taxes Cleaning fee (per stay) Imported from Airbnb Fee may…" at bounding box center [814, 357] width 994 height 714
click at [984, 743] on button "Continue" at bounding box center [997, 740] width 88 height 30
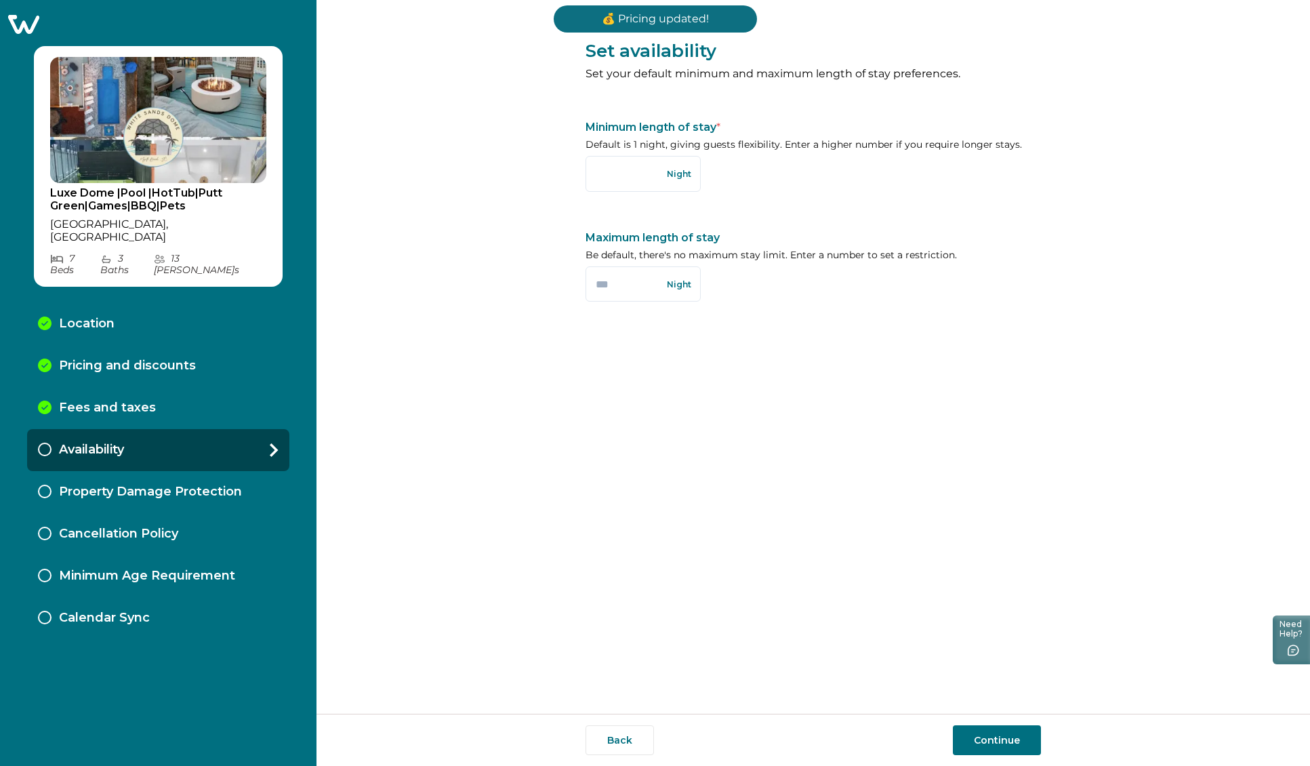
click at [984, 743] on button "Continue" at bounding box center [997, 740] width 88 height 30
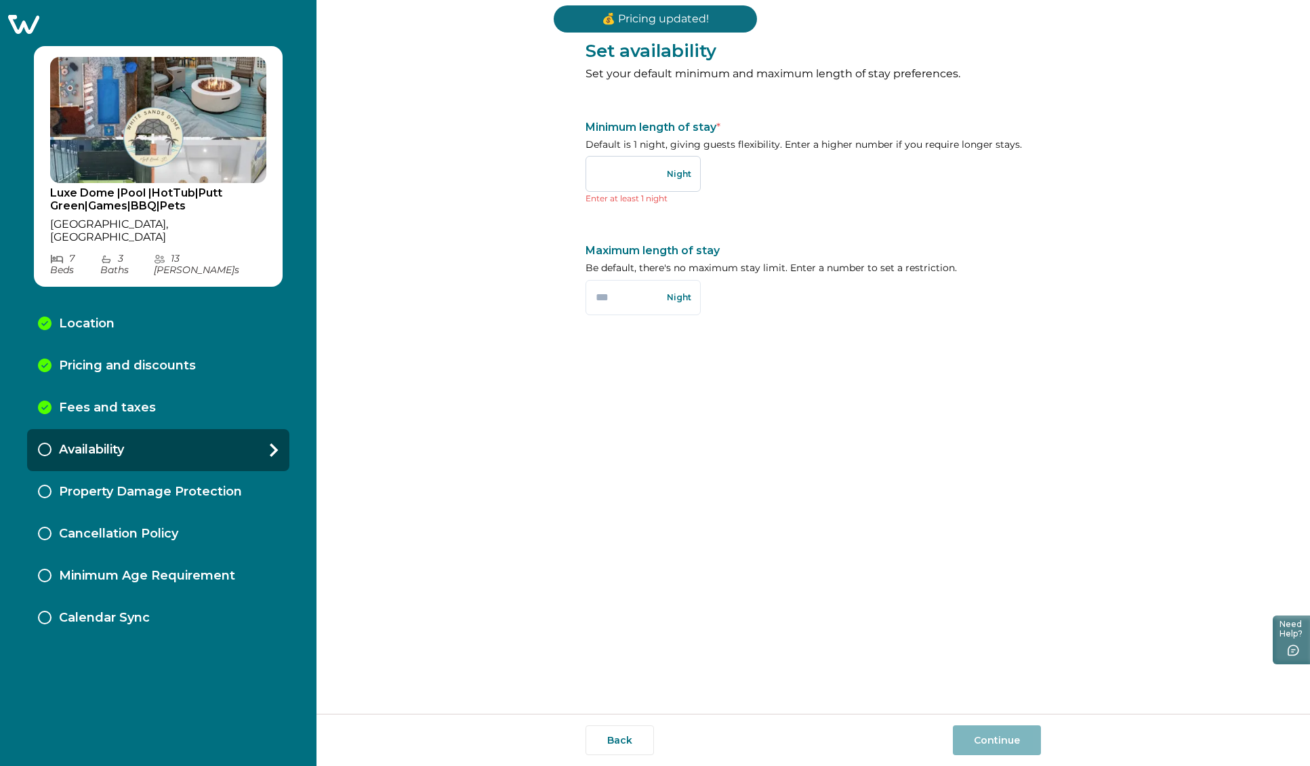
click at [607, 176] on input "text" at bounding box center [643, 173] width 115 height 35
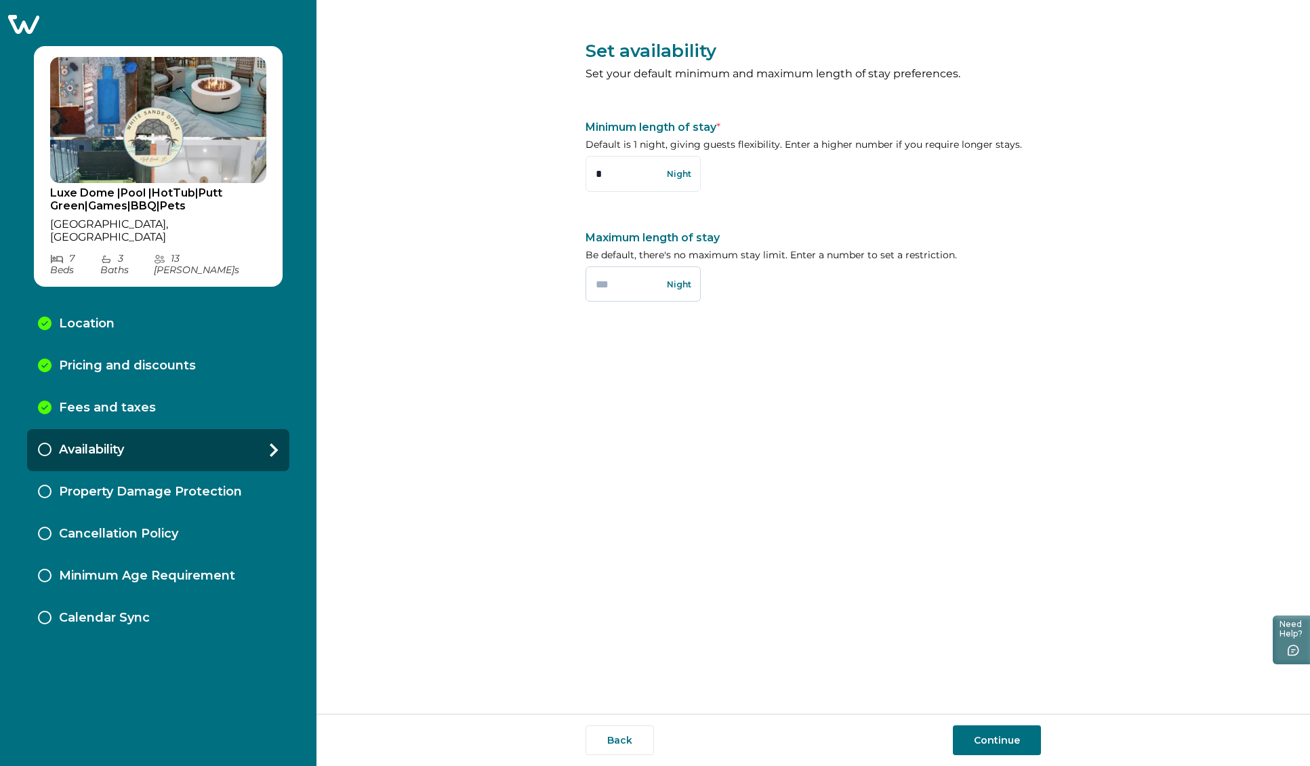
type input "*"
click at [624, 286] on input "text" at bounding box center [643, 283] width 115 height 35
click at [1011, 739] on button "Continue" at bounding box center [997, 740] width 88 height 30
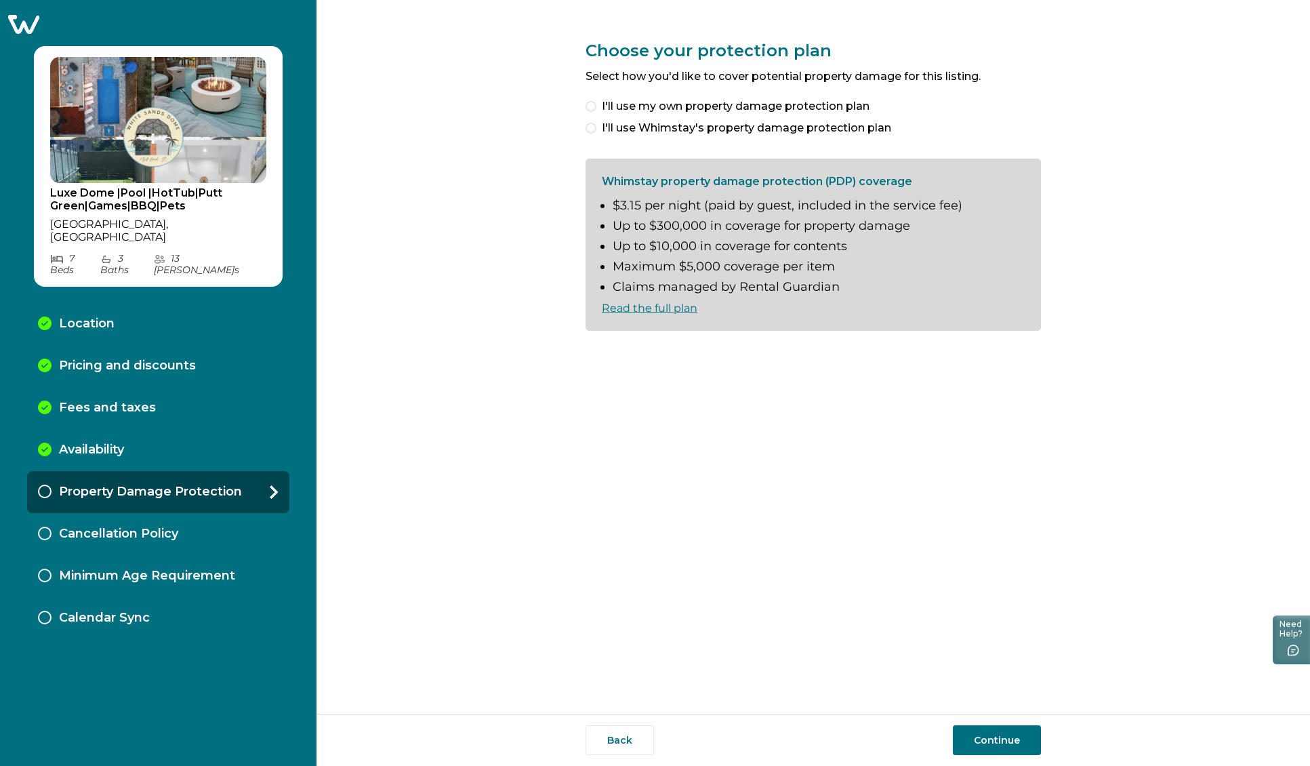
click at [596, 127] on span at bounding box center [591, 128] width 11 height 11
click at [596, 356] on span at bounding box center [591, 353] width 11 height 11
click at [985, 734] on button "Continue" at bounding box center [997, 740] width 88 height 30
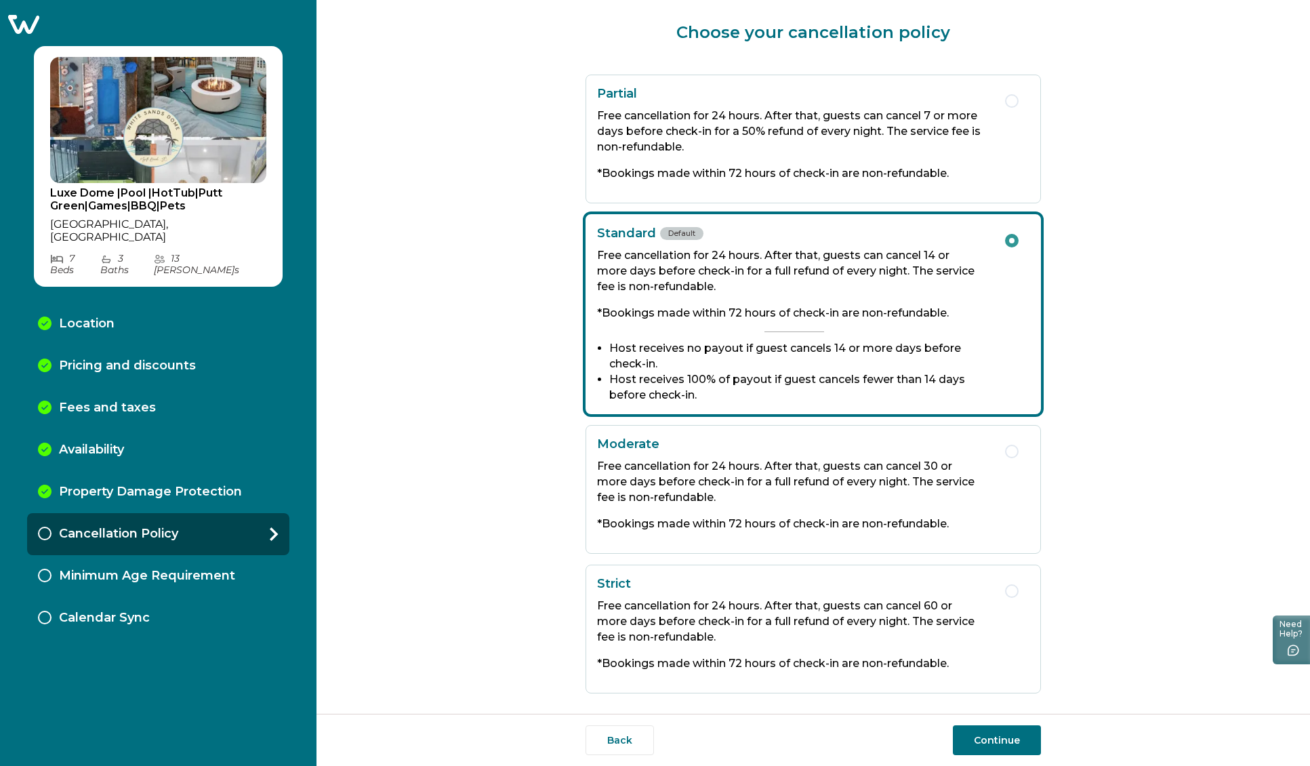
scroll to position [28, 0]
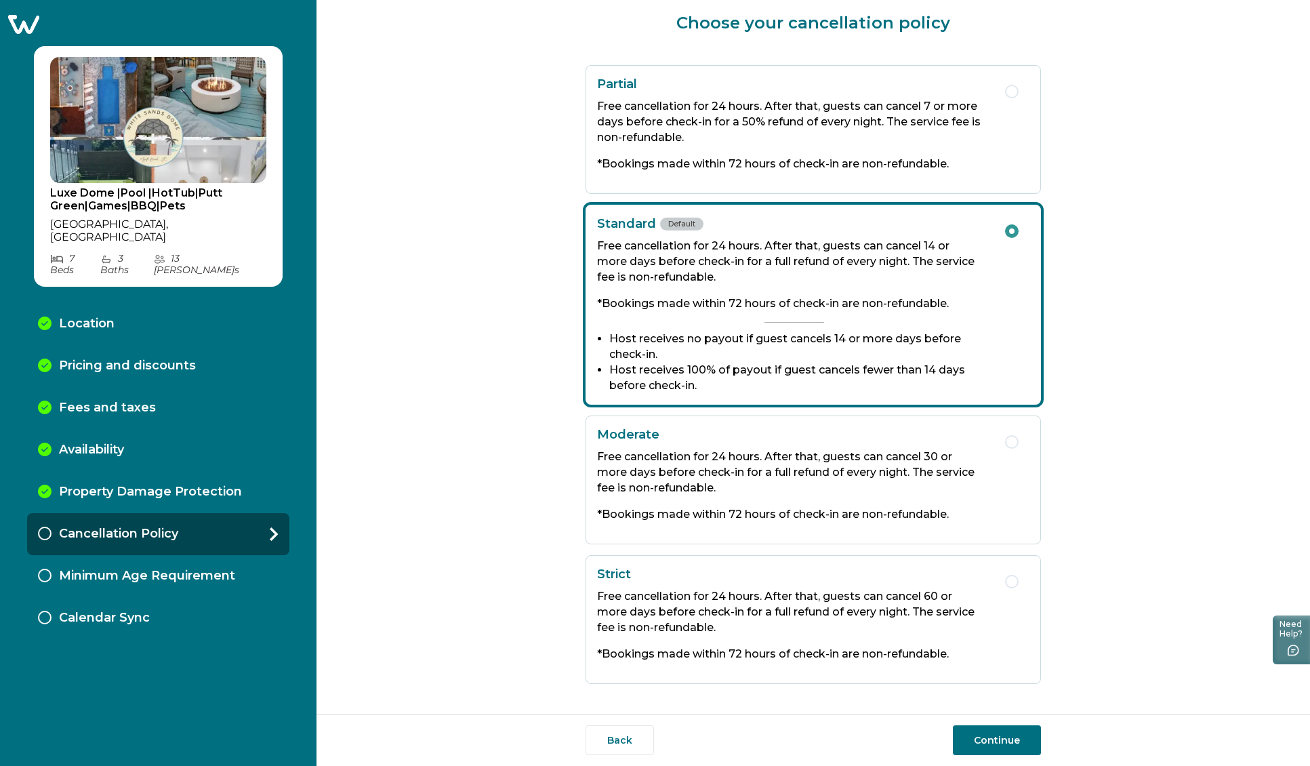
click at [1012, 741] on button "Continue" at bounding box center [997, 740] width 88 height 30
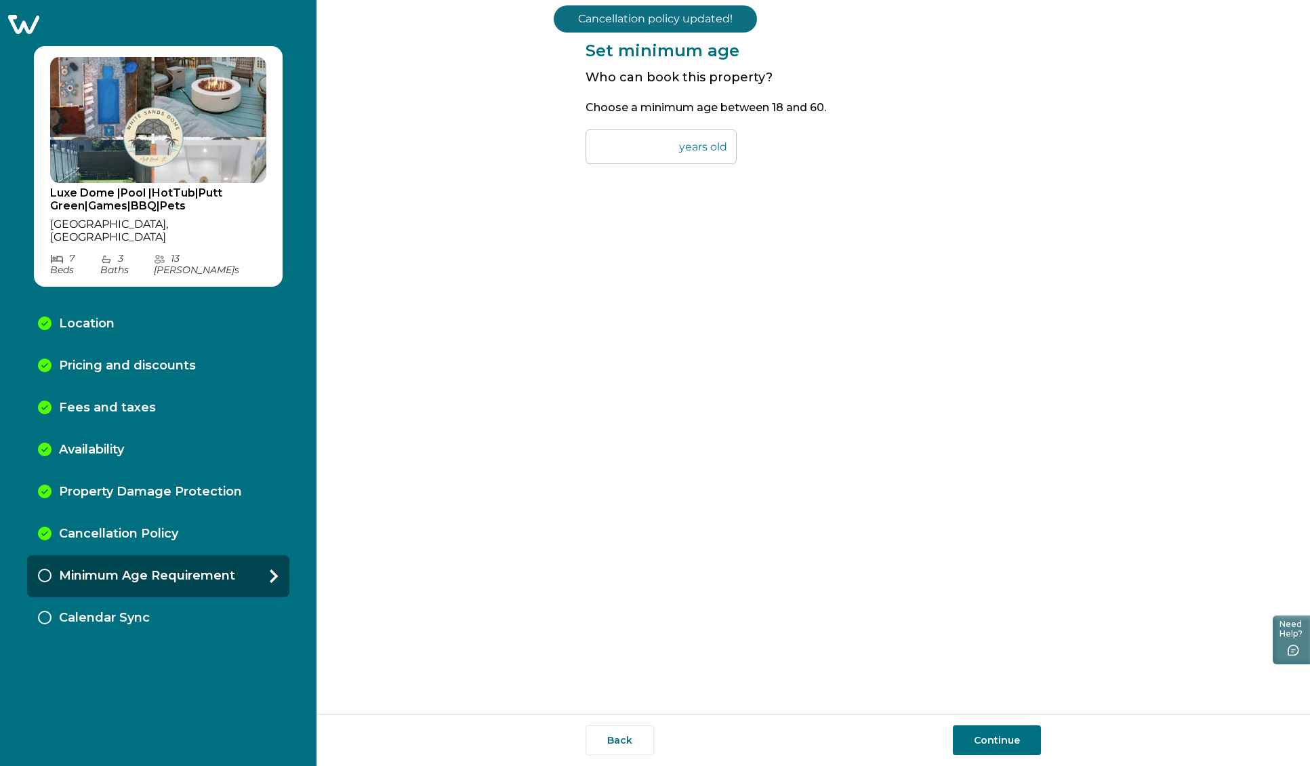
click at [991, 733] on button "Continue" at bounding box center [997, 740] width 88 height 30
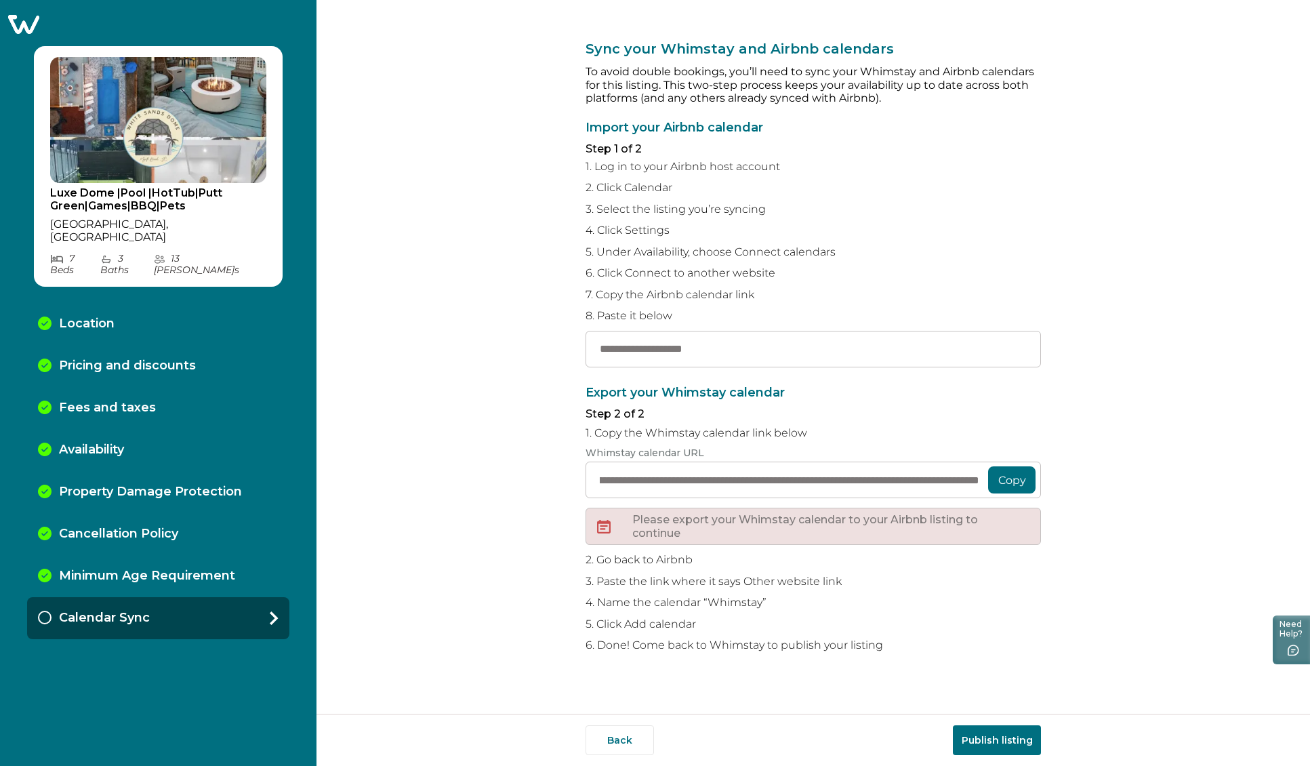
scroll to position [0, 593]
drag, startPoint x: 600, startPoint y: 481, endPoint x: 1109, endPoint y: 499, distance: 509.3
click at [1195, 481] on div "**********" at bounding box center [814, 357] width 994 height 714
click at [1011, 481] on button "Copy" at bounding box center [1011, 479] width 47 height 27
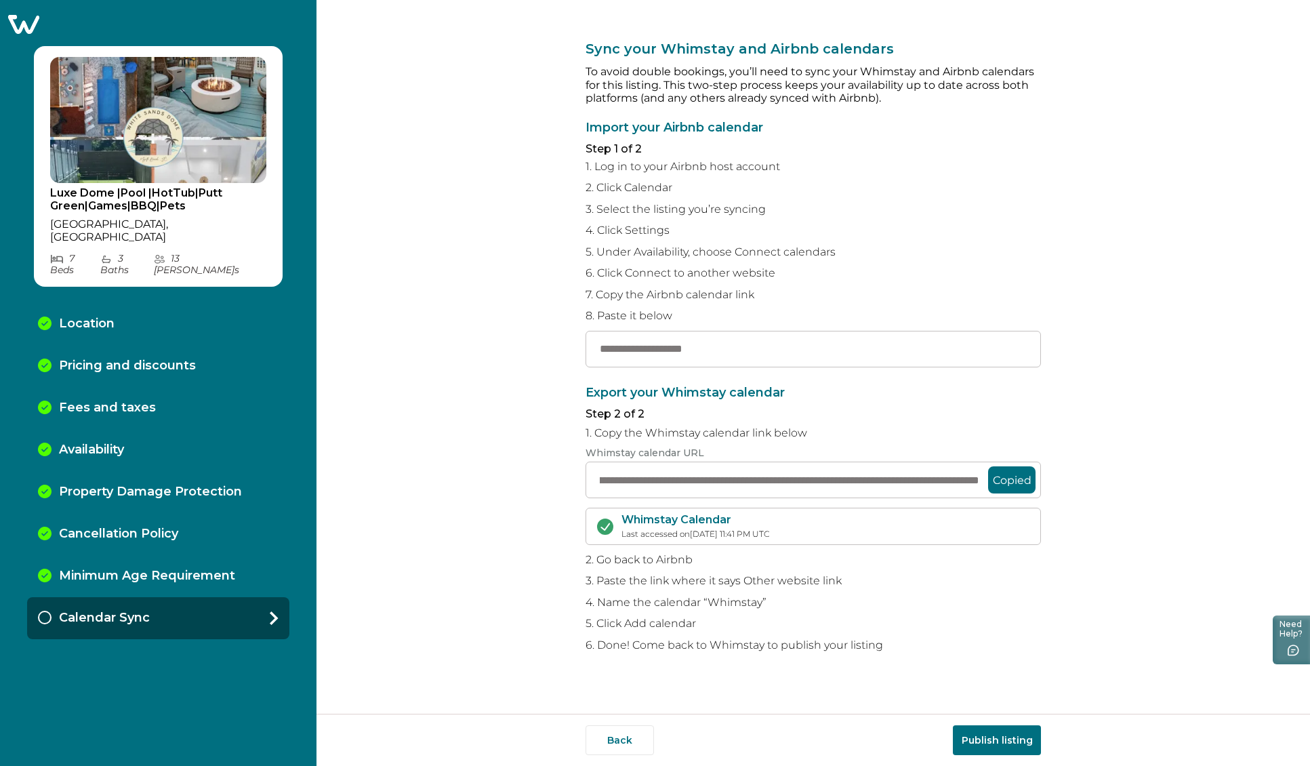
scroll to position [0, 0]
click at [779, 347] on input "text" at bounding box center [813, 349] width 455 height 37
paste input "**********"
type input "**********"
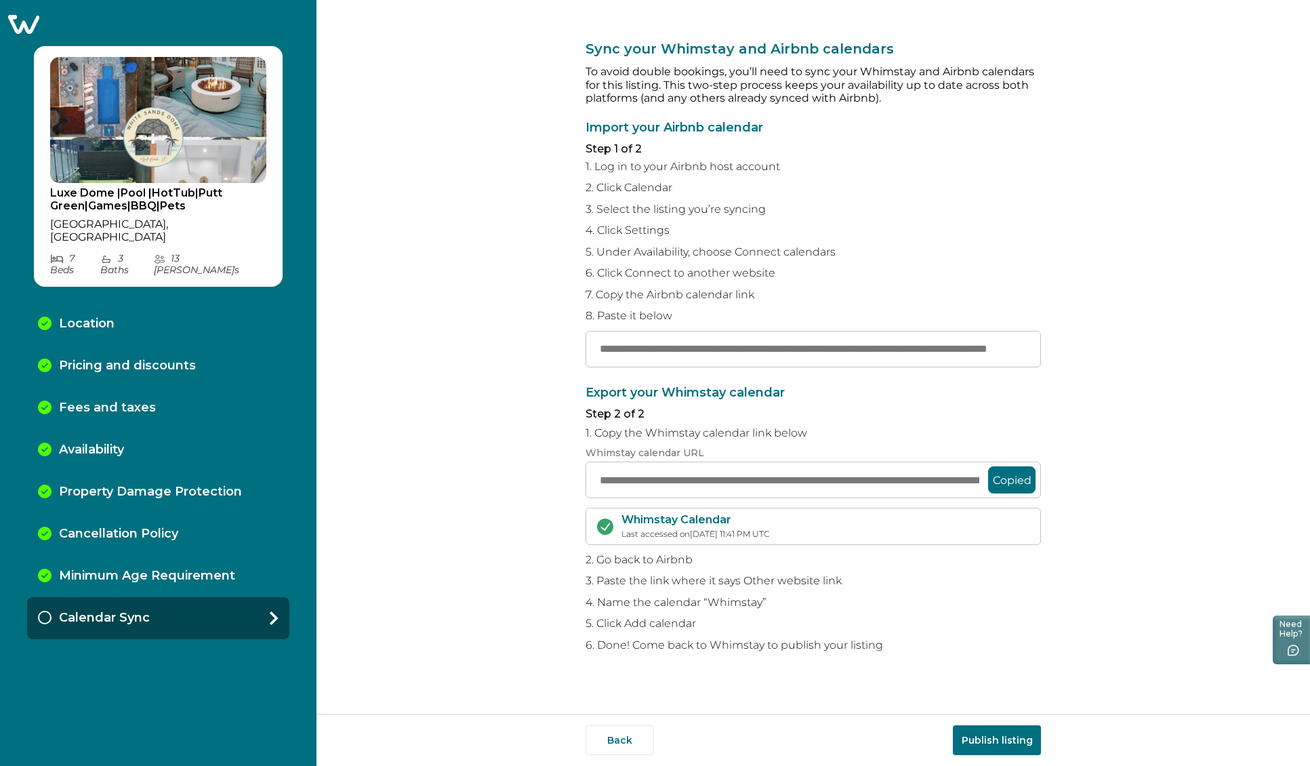
scroll to position [0, 0]
click at [1135, 582] on div "**********" at bounding box center [814, 357] width 994 height 714
click at [983, 742] on button "Publish listing" at bounding box center [997, 740] width 88 height 30
click at [1115, 654] on div "**********" at bounding box center [814, 357] width 994 height 714
click at [554, 161] on div "**********" at bounding box center [814, 357] width 994 height 714
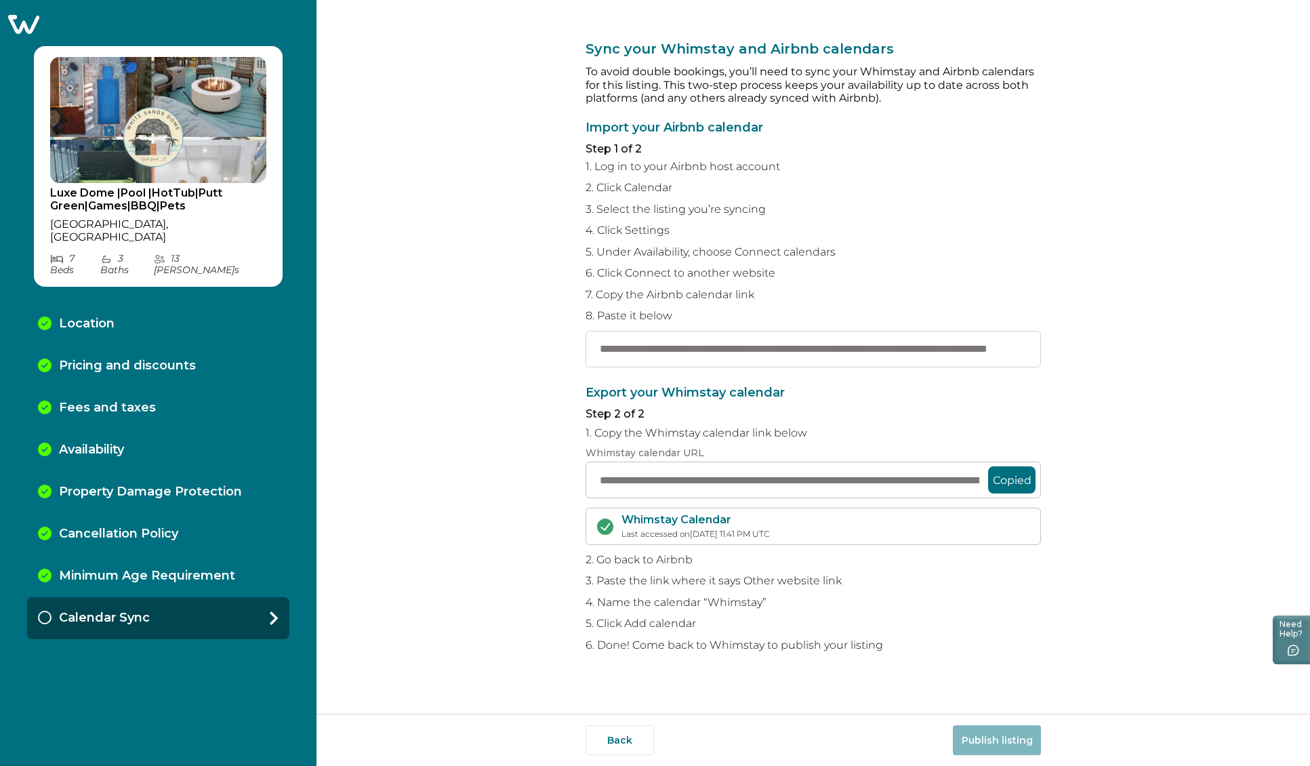
click at [750, 344] on input "**********" at bounding box center [813, 349] width 455 height 37
click at [446, 157] on div "**********" at bounding box center [814, 357] width 994 height 714
click at [506, 265] on div "**********" at bounding box center [814, 357] width 994 height 714
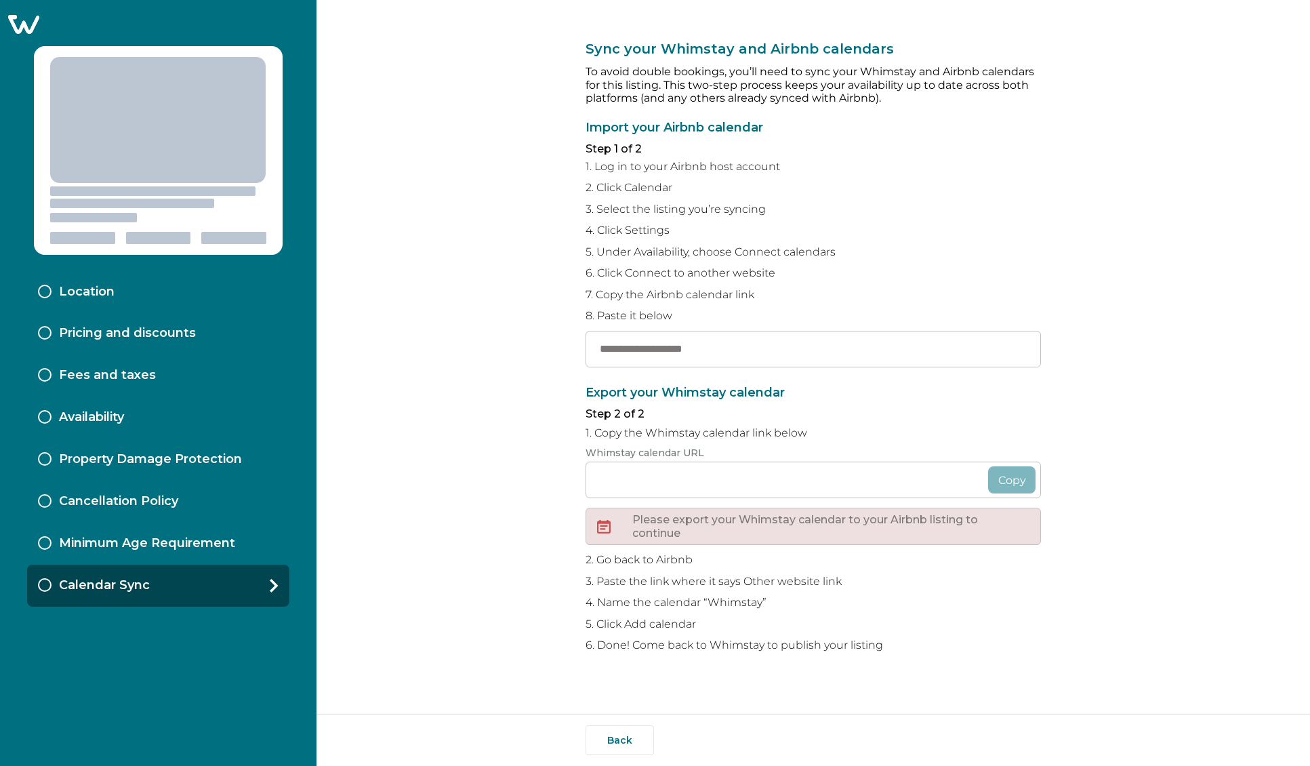
type input "**********"
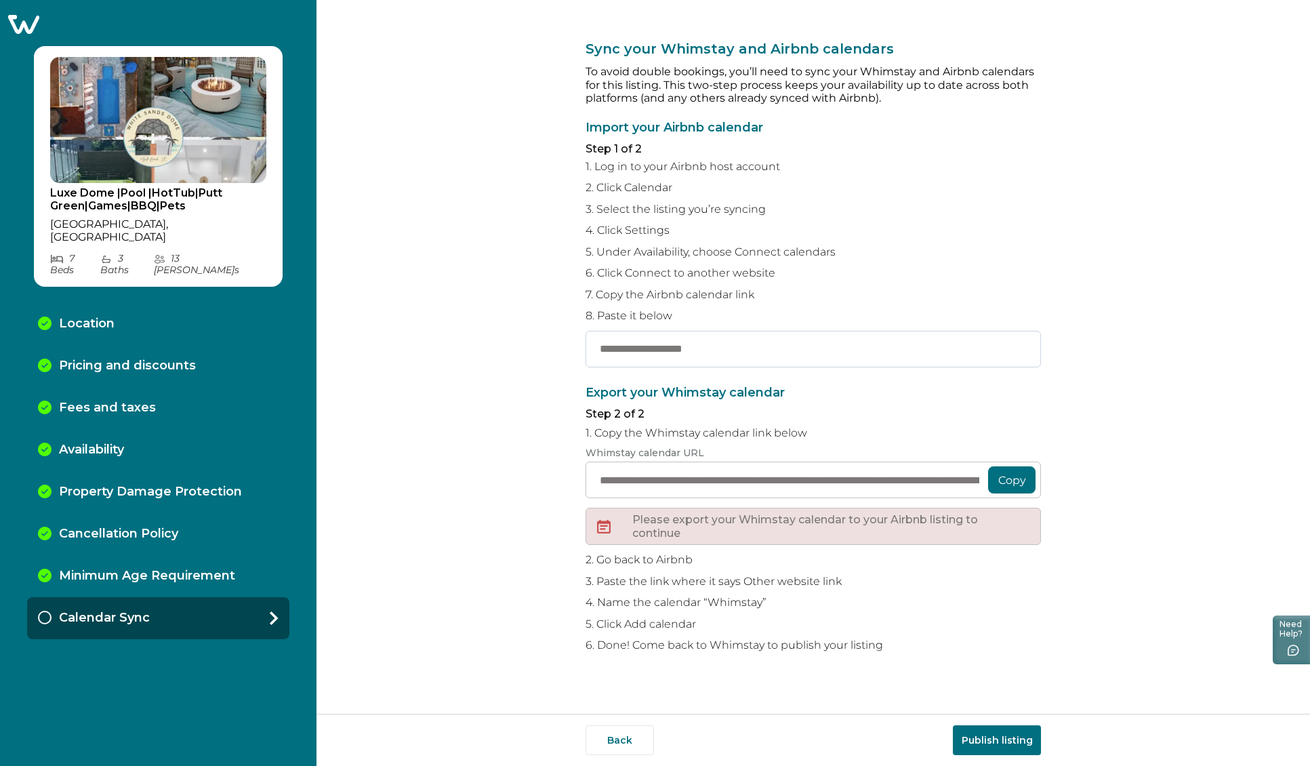
click at [698, 343] on input "text" at bounding box center [813, 349] width 455 height 37
drag, startPoint x: 657, startPoint y: 356, endPoint x: 685, endPoint y: 323, distance: 42.8
click at [657, 355] on input "text" at bounding box center [813, 349] width 455 height 37
click at [652, 350] on input "text" at bounding box center [813, 349] width 455 height 37
paste input "**********"
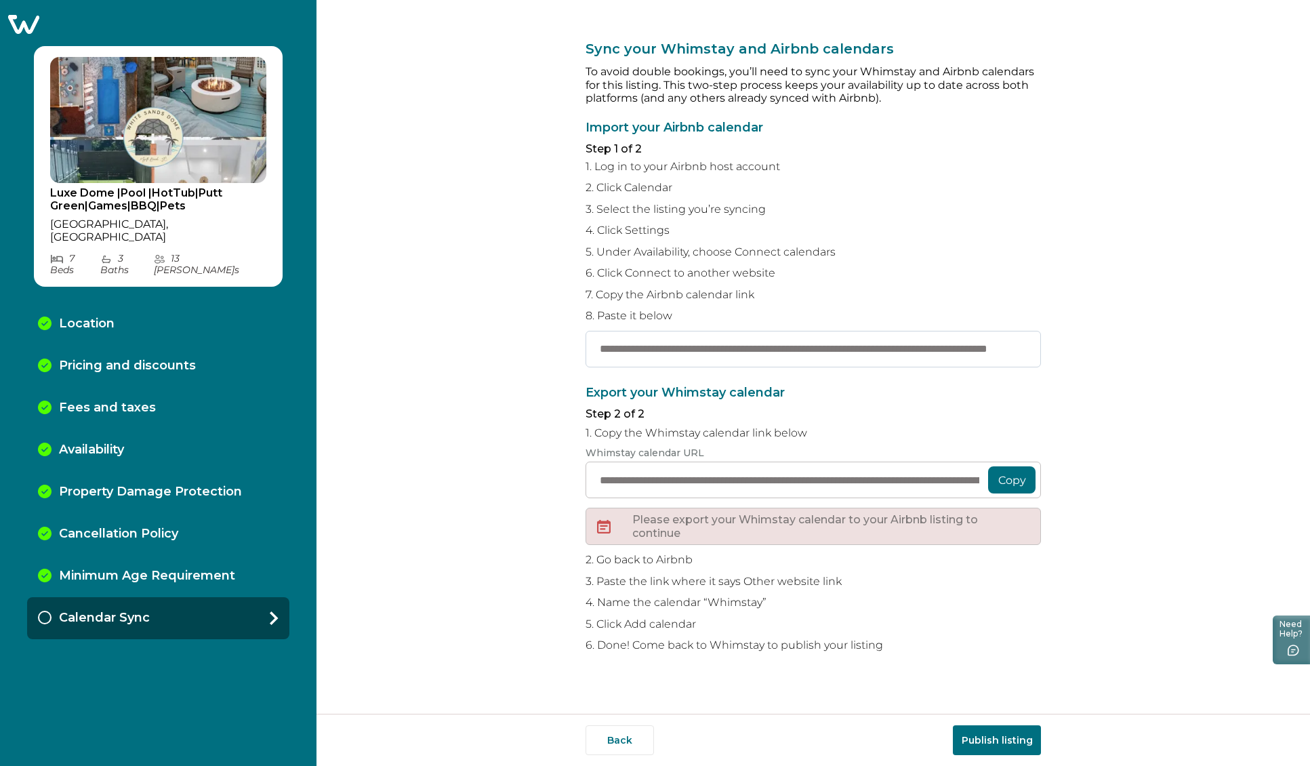
scroll to position [0, 146]
type input "**********"
click at [1019, 479] on button "Copy" at bounding box center [1011, 479] width 47 height 27
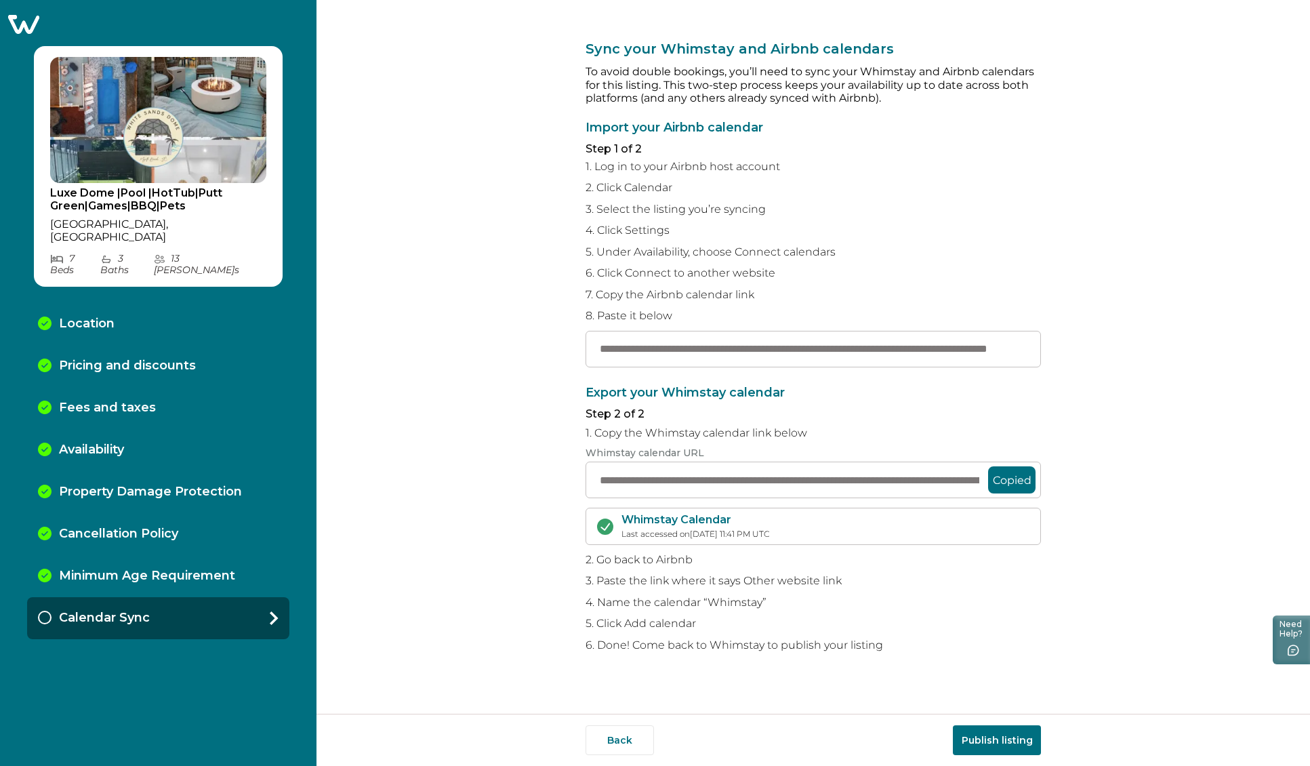
click at [975, 746] on button "Publish listing" at bounding box center [997, 740] width 88 height 30
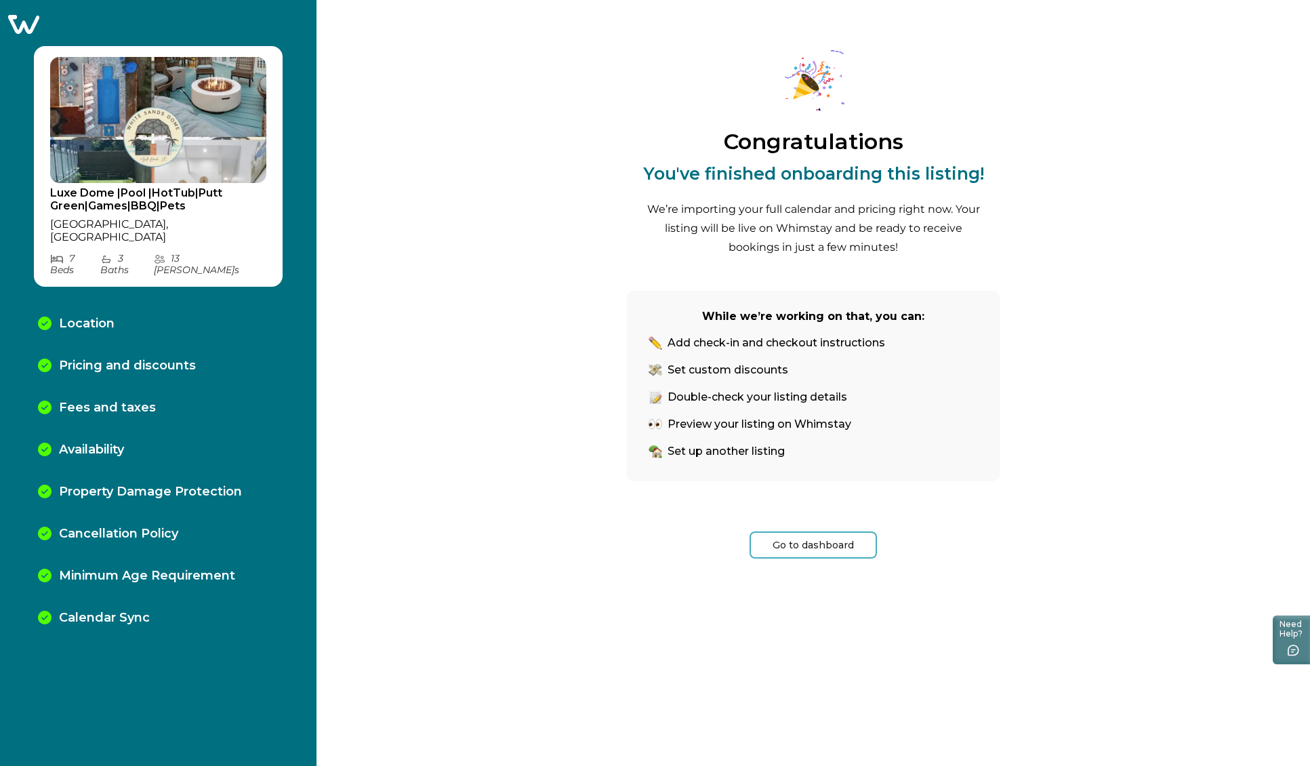
click at [826, 545] on button "Go to dashboard" at bounding box center [813, 544] width 127 height 27
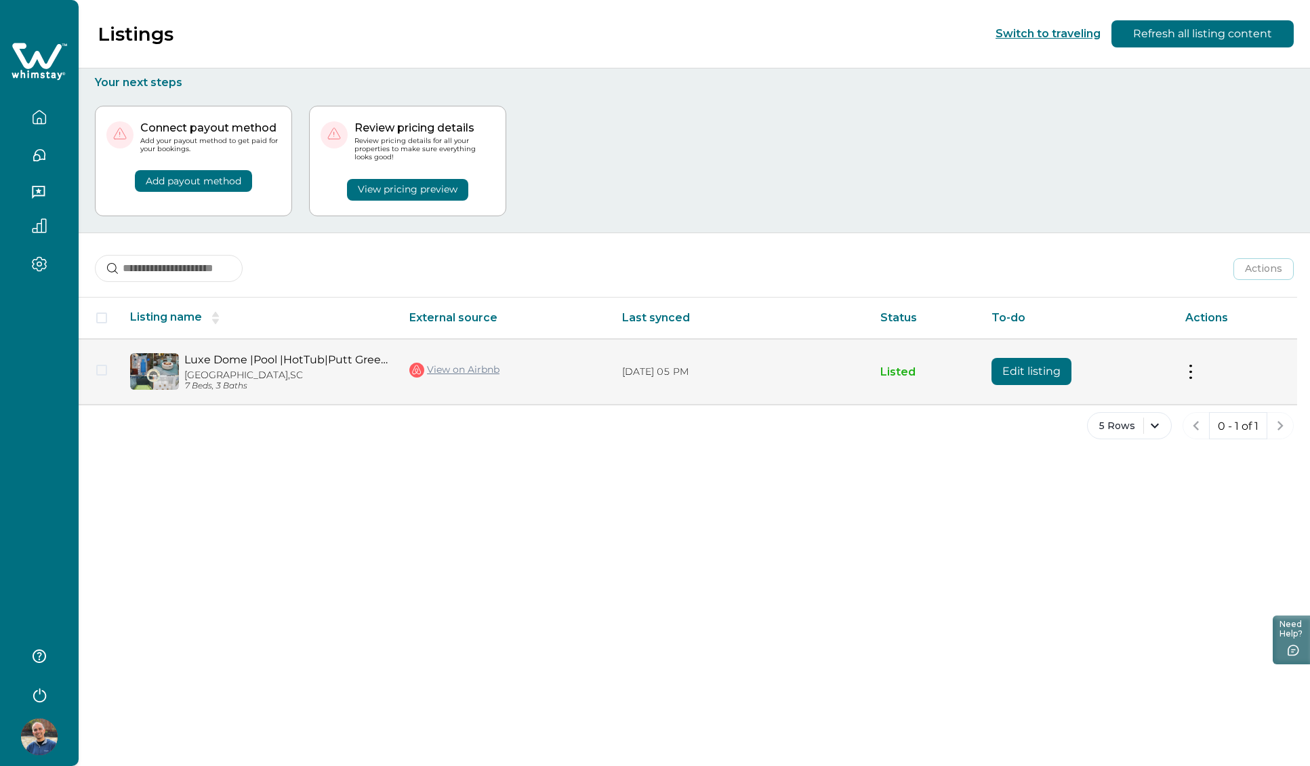
click at [249, 365] on link "Luxe Dome |Pool |HotTub|Putt Green|Games|BBQ|Pets" at bounding box center [285, 359] width 203 height 13
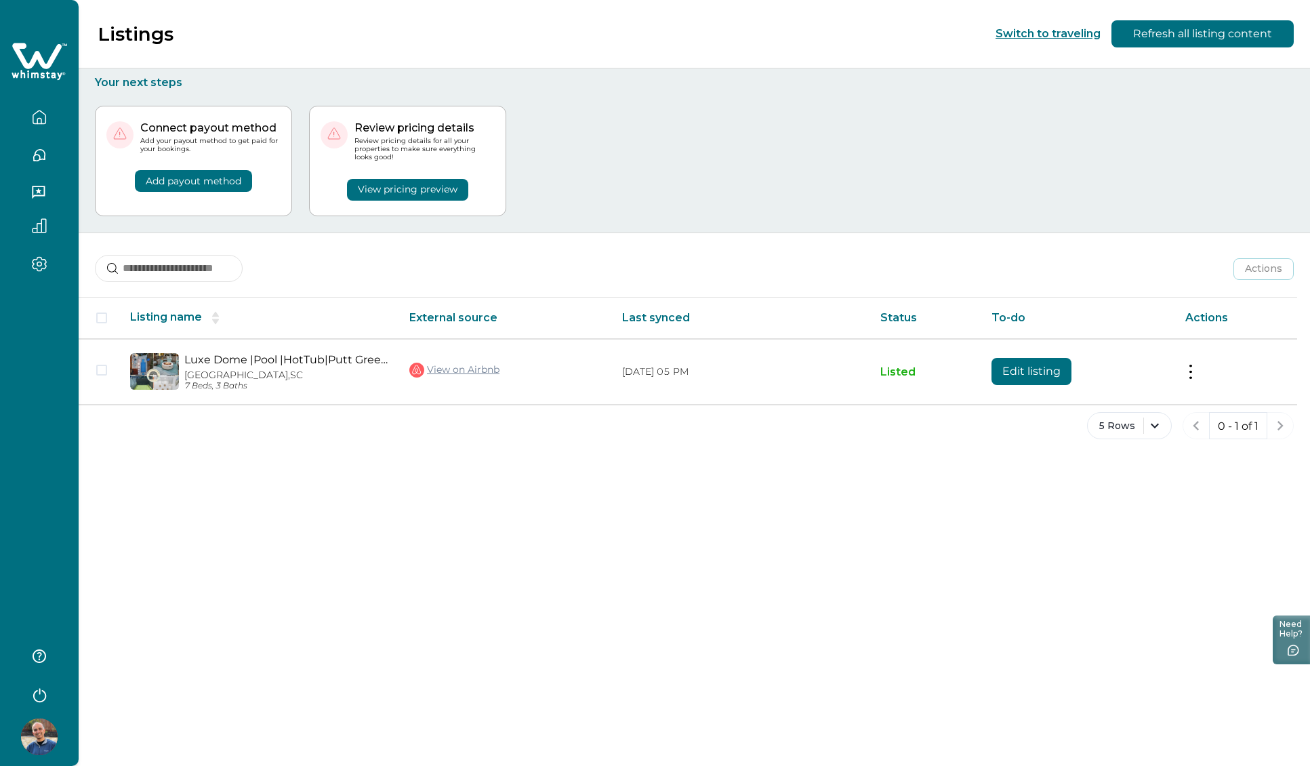
click at [396, 186] on button "View pricing preview" at bounding box center [407, 190] width 121 height 22
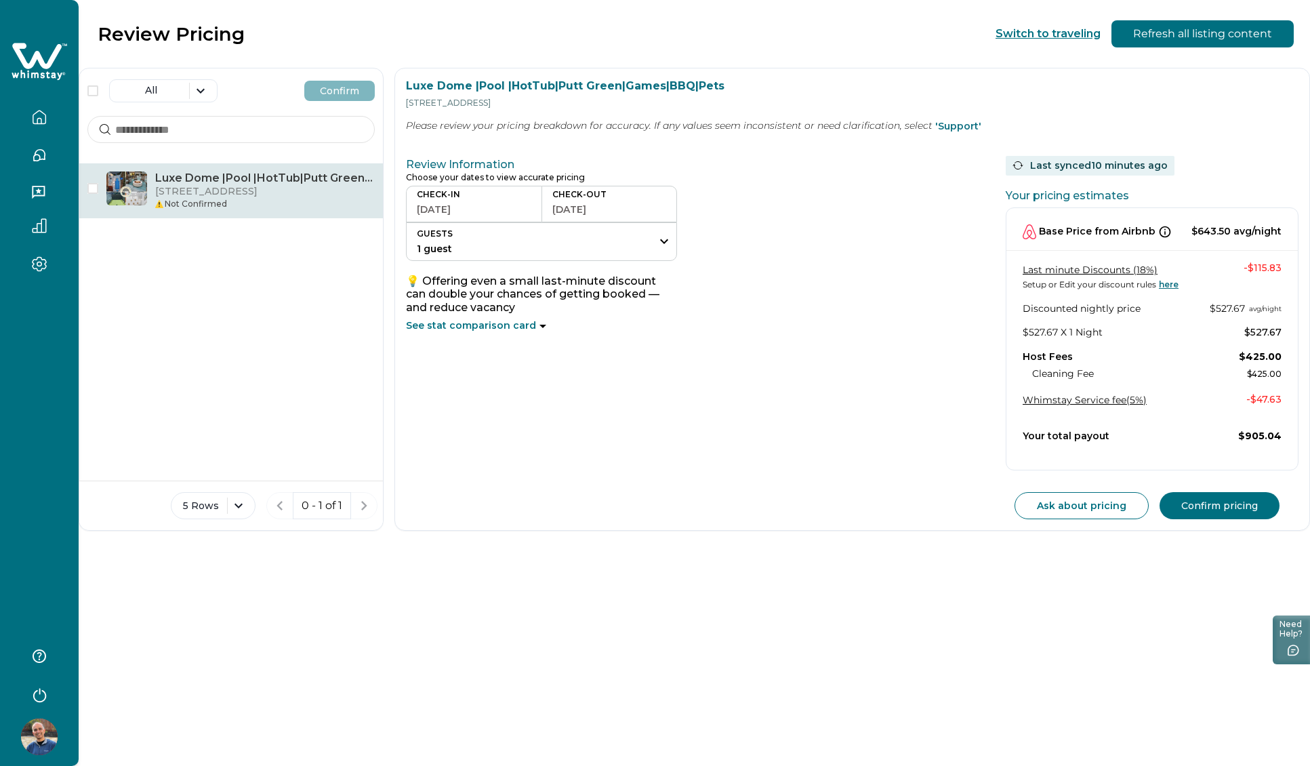
click at [1164, 287] on link "here" at bounding box center [1167, 284] width 22 height 10
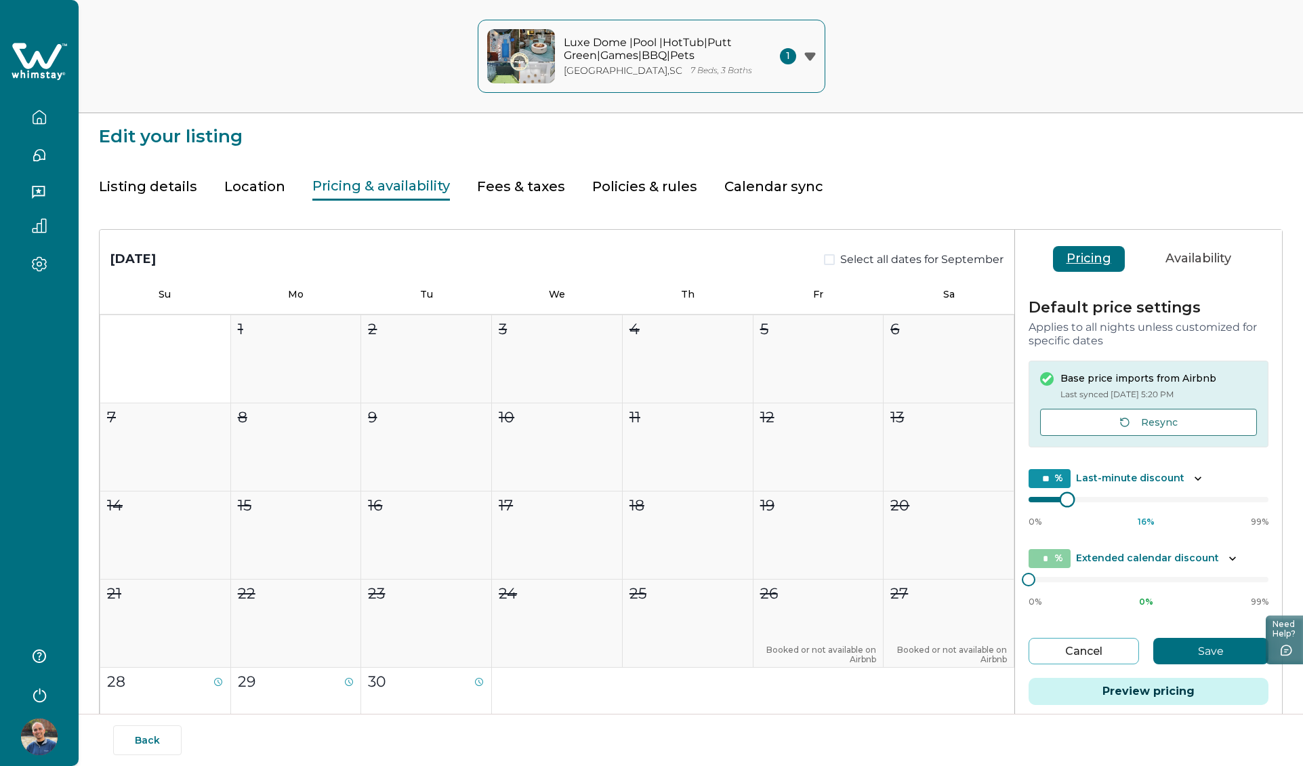
type input "**"
click at [1055, 505] on div "0% 15 % 99%" at bounding box center [1149, 510] width 240 height 34
click at [1050, 504] on div at bounding box center [1149, 499] width 240 height 11
drag, startPoint x: 1060, startPoint y: 493, endPoint x: 1022, endPoint y: 498, distance: 38.3
click at [1022, 497] on div "Default price settings Applies to all nights unless customized for specific dat…" at bounding box center [1148, 511] width 267 height 448
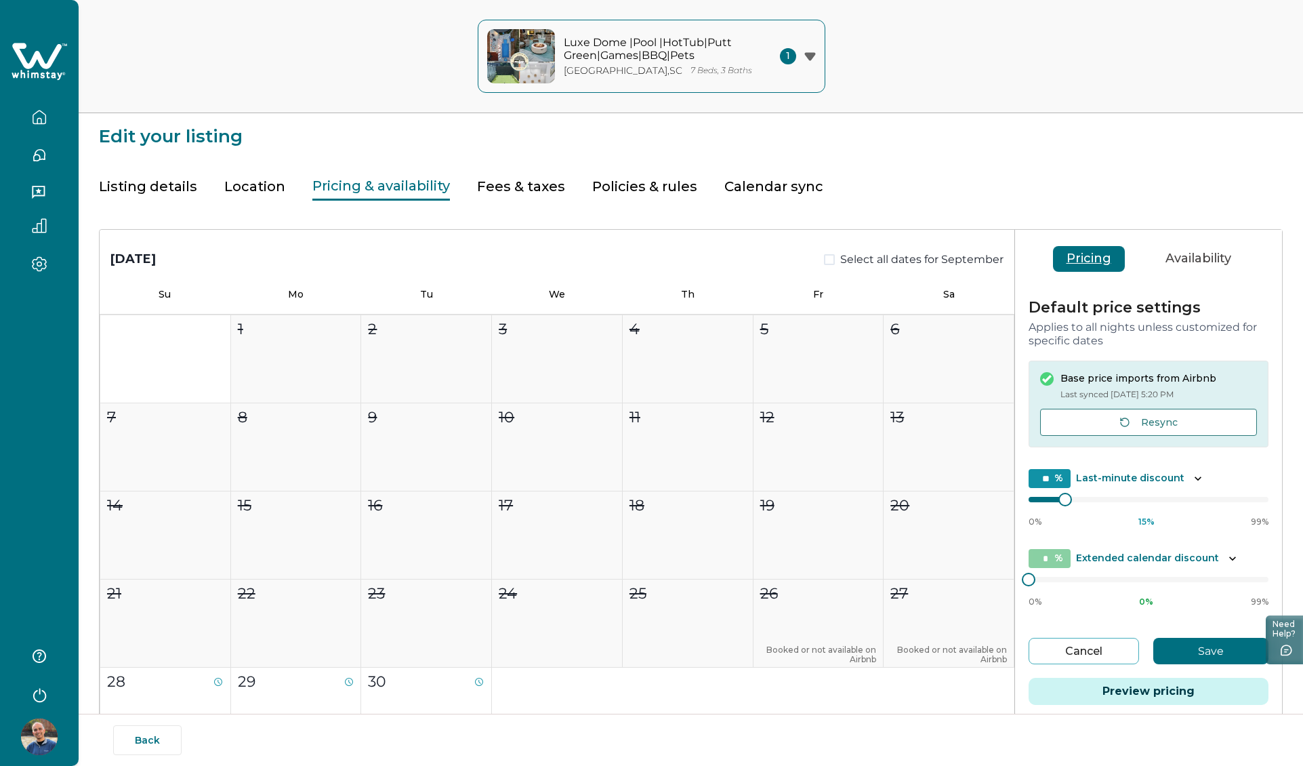
click at [1184, 651] on button "Save" at bounding box center [1211, 651] width 115 height 26
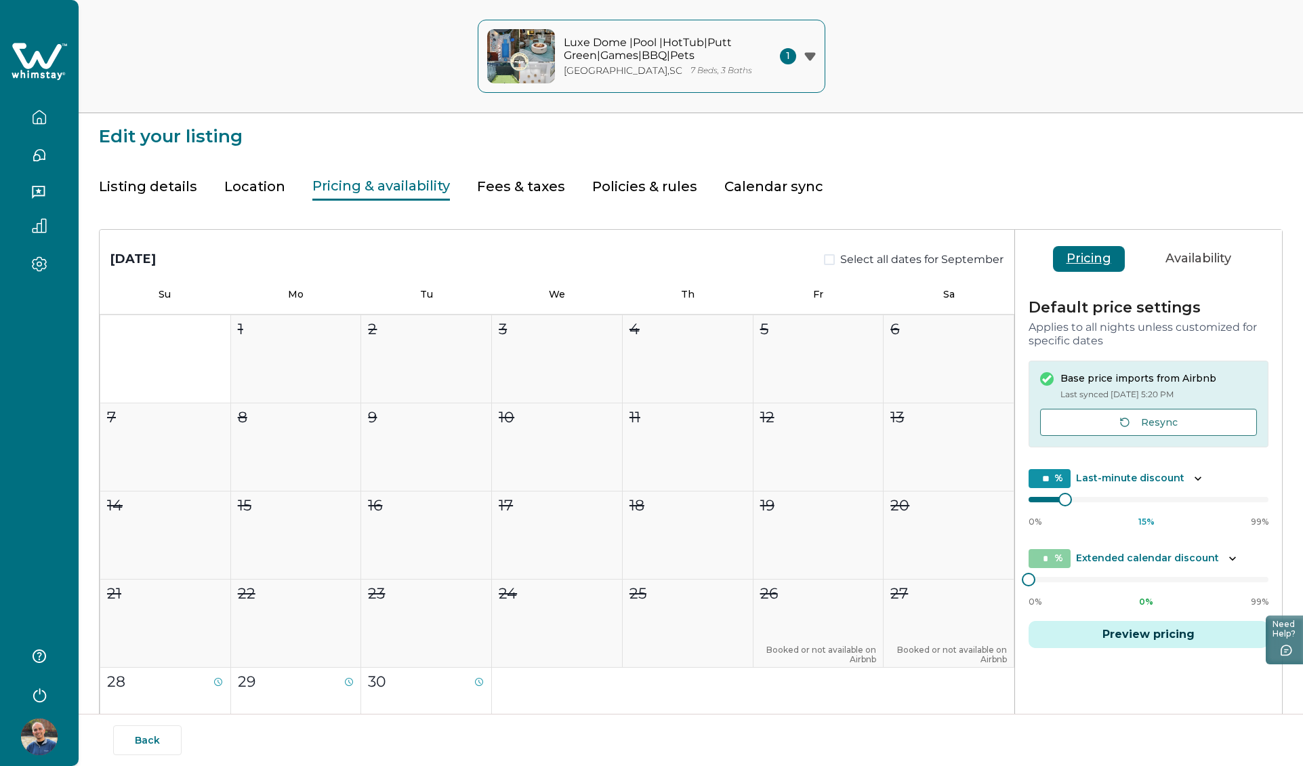
click at [41, 117] on icon "button" at bounding box center [39, 117] width 15 height 15
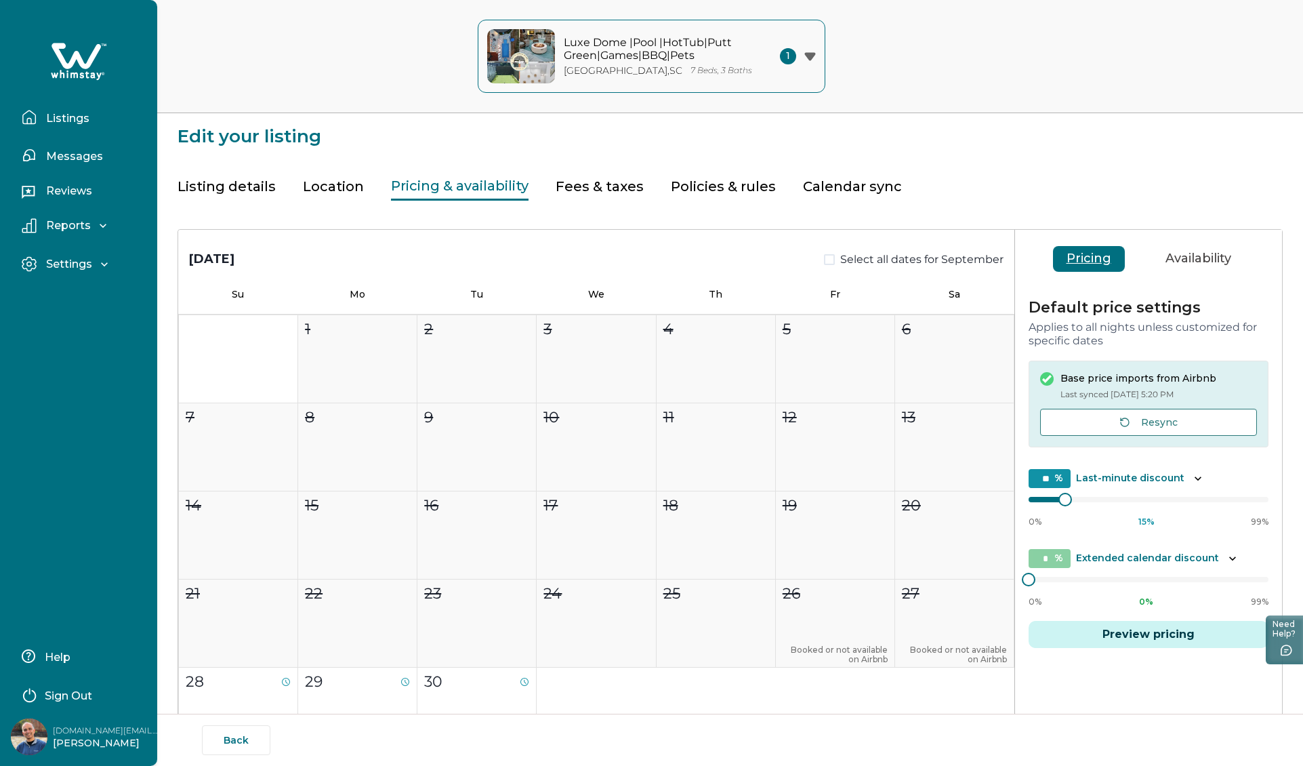
click at [76, 154] on p "Messages" at bounding box center [72, 157] width 61 height 14
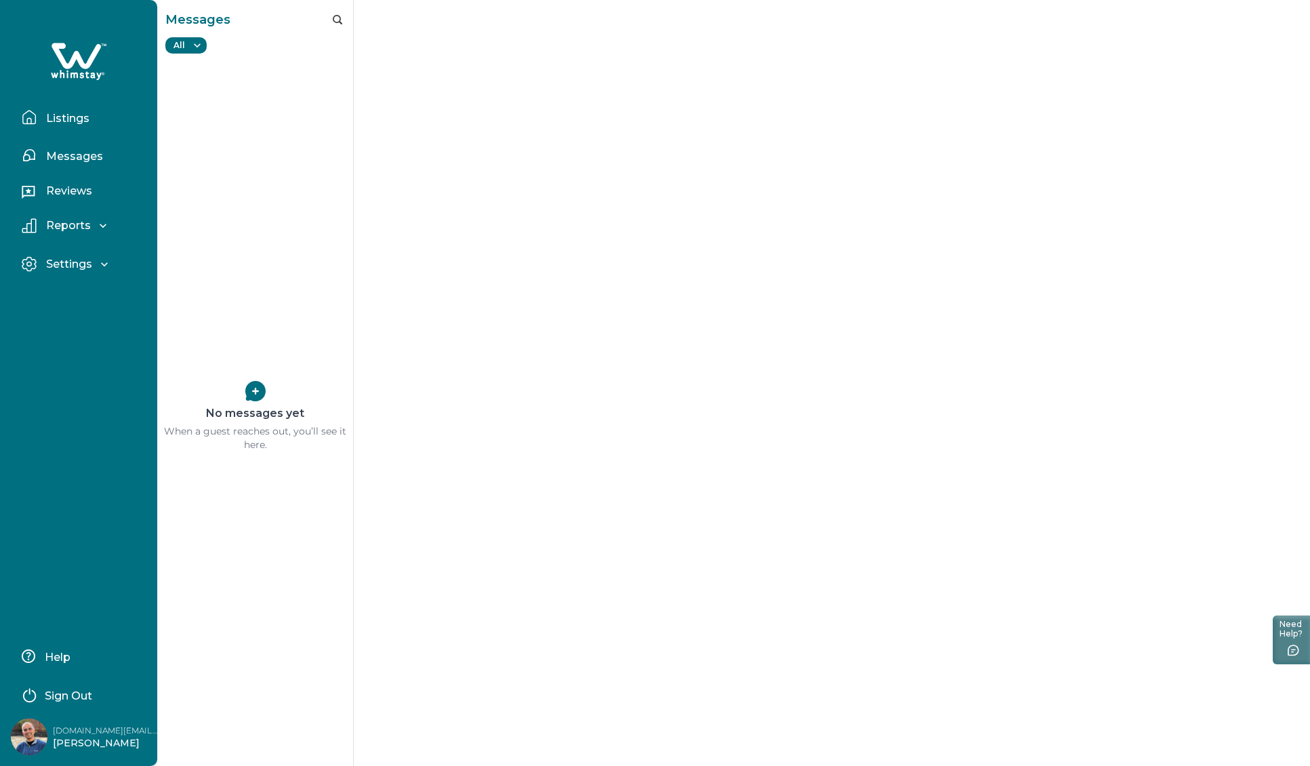
click at [72, 123] on p "Listings" at bounding box center [65, 119] width 47 height 14
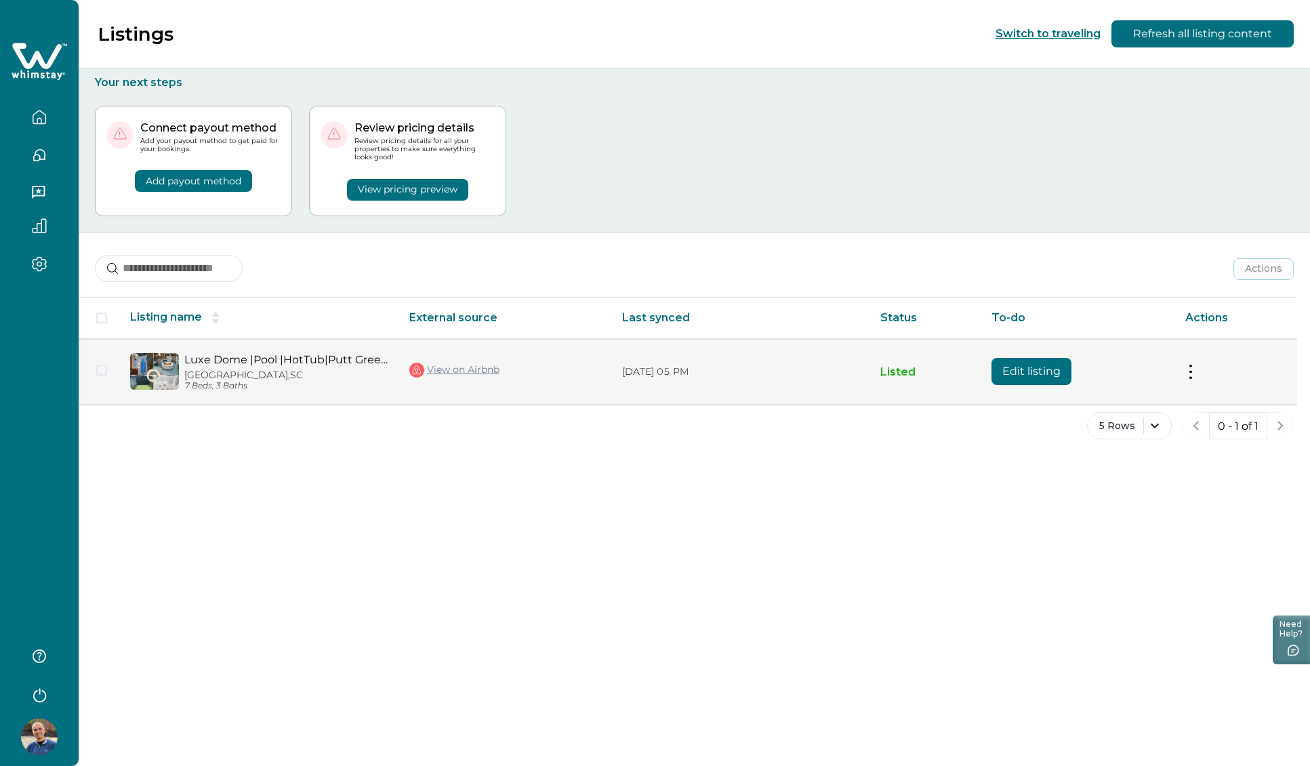
click at [1196, 371] on button at bounding box center [1190, 372] width 11 height 14
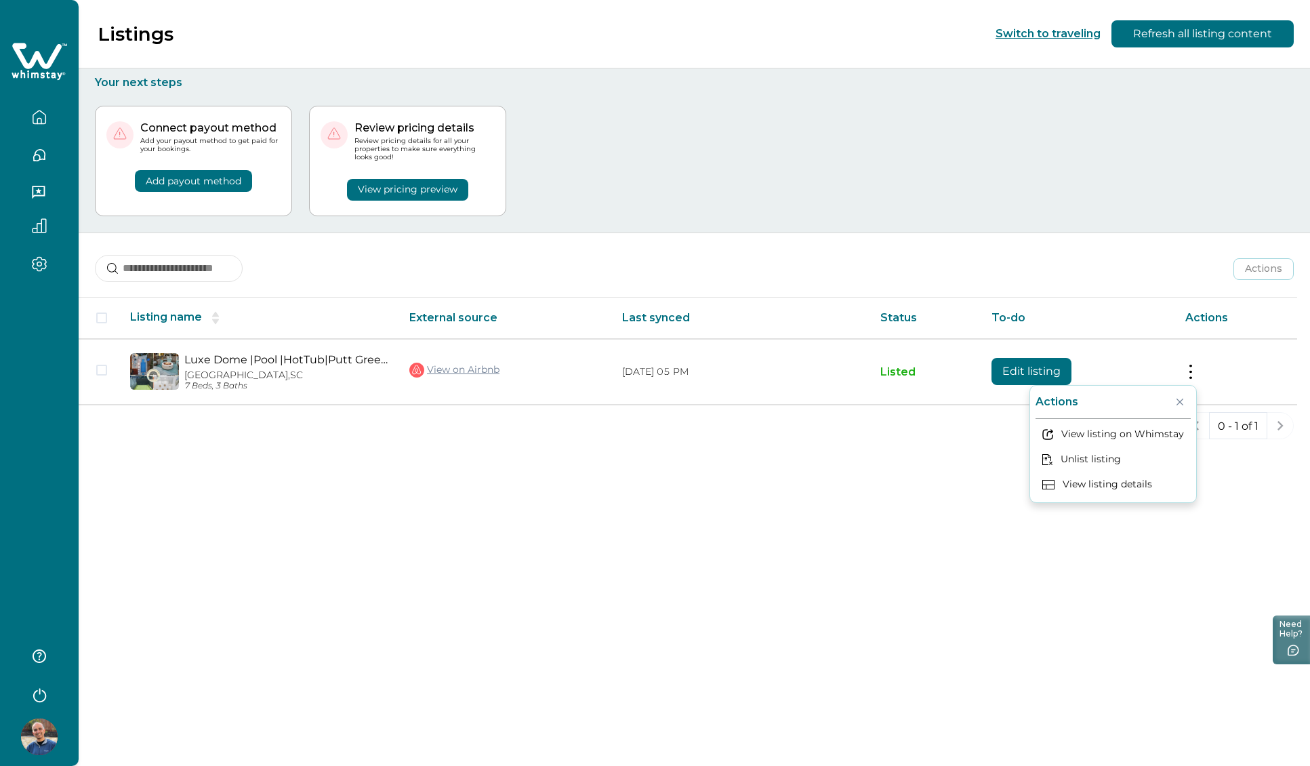
click at [891, 468] on div "Listings Switch to traveling Refresh all listing content Your next steps Connec…" at bounding box center [694, 383] width 1231 height 766
